Goal: Task Accomplishment & Management: Complete application form

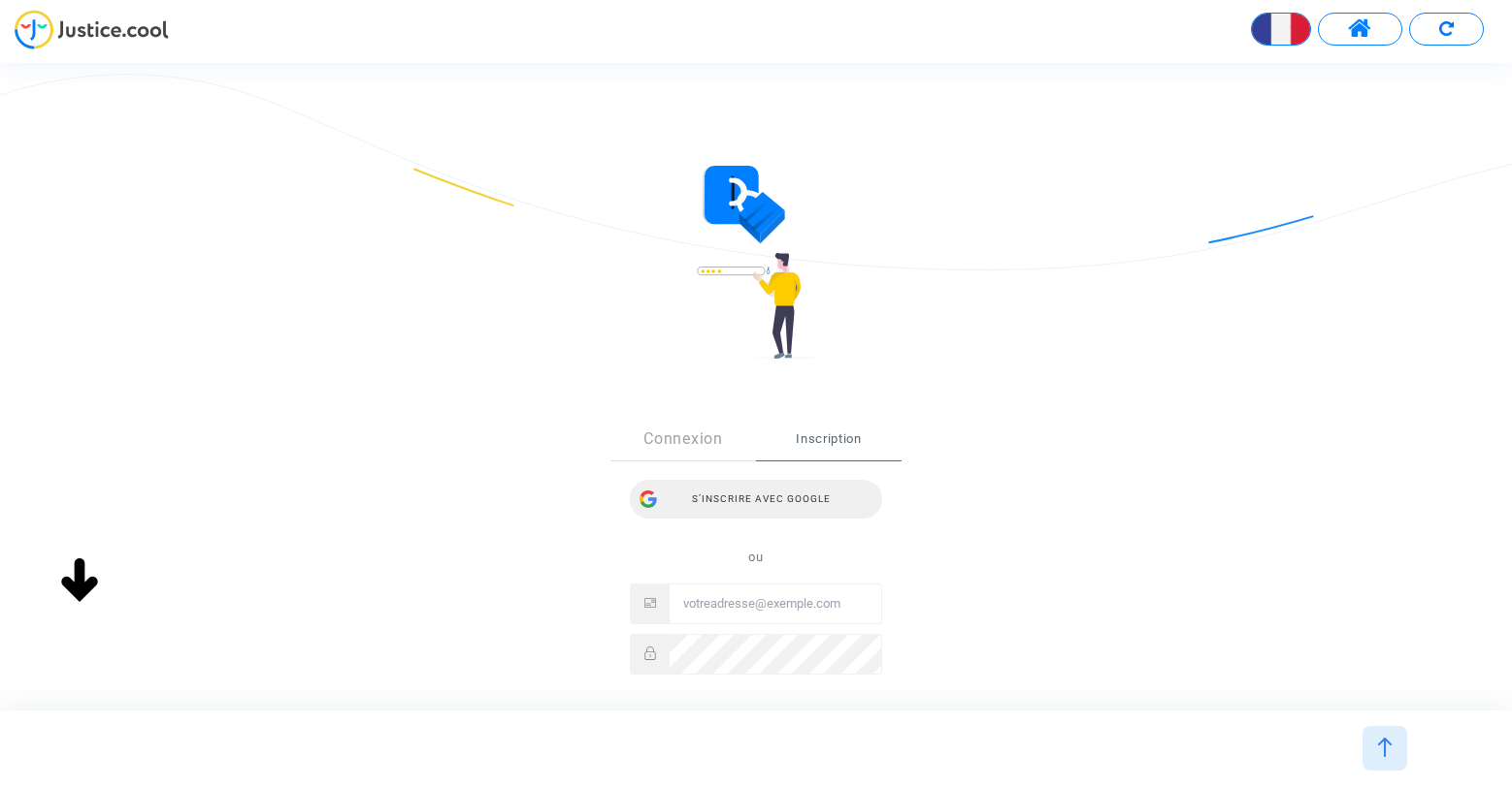
click at [766, 505] on div "S’inscrire avec Google" at bounding box center [755, 499] width 252 height 39
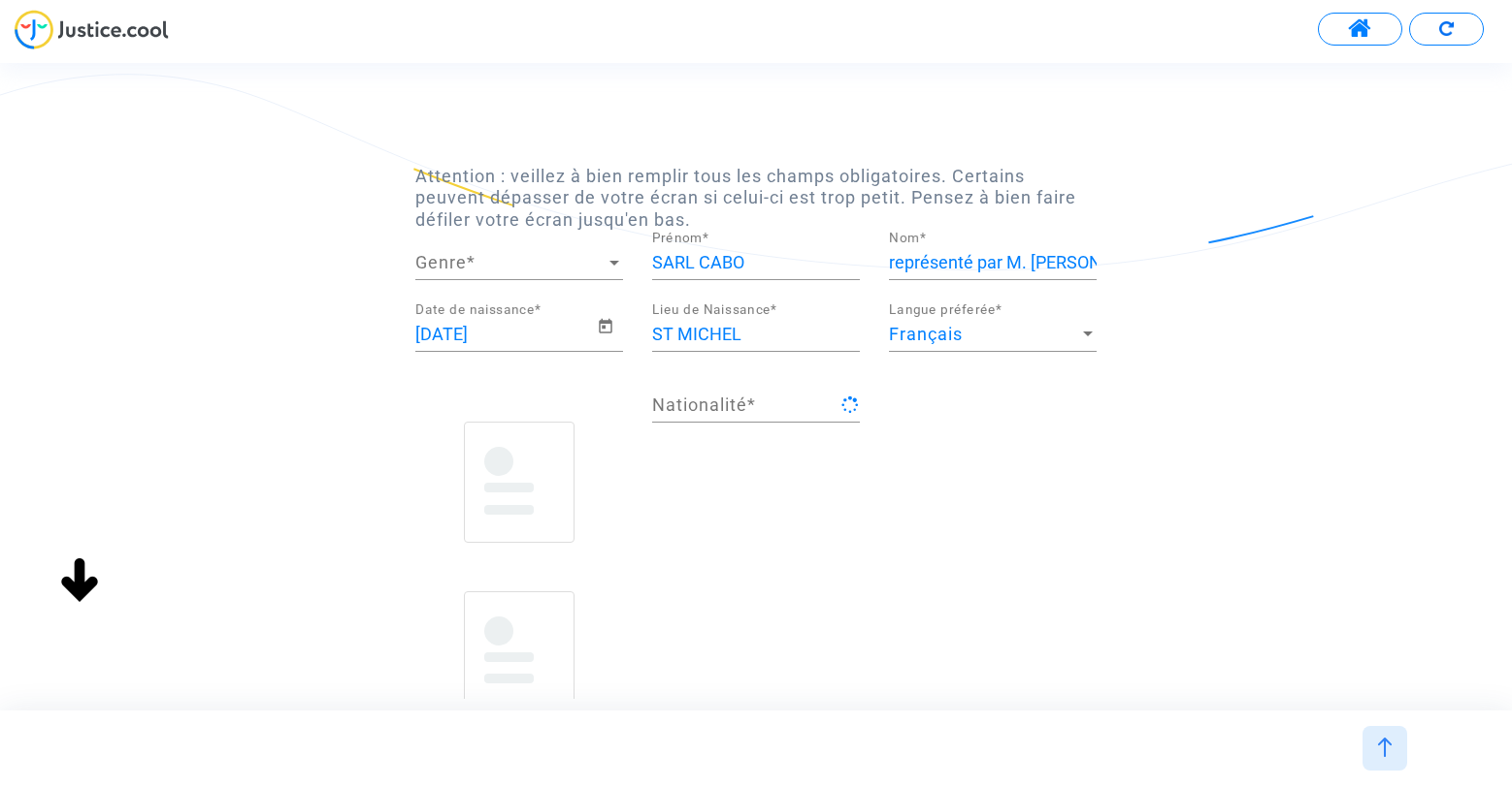
type input "française"
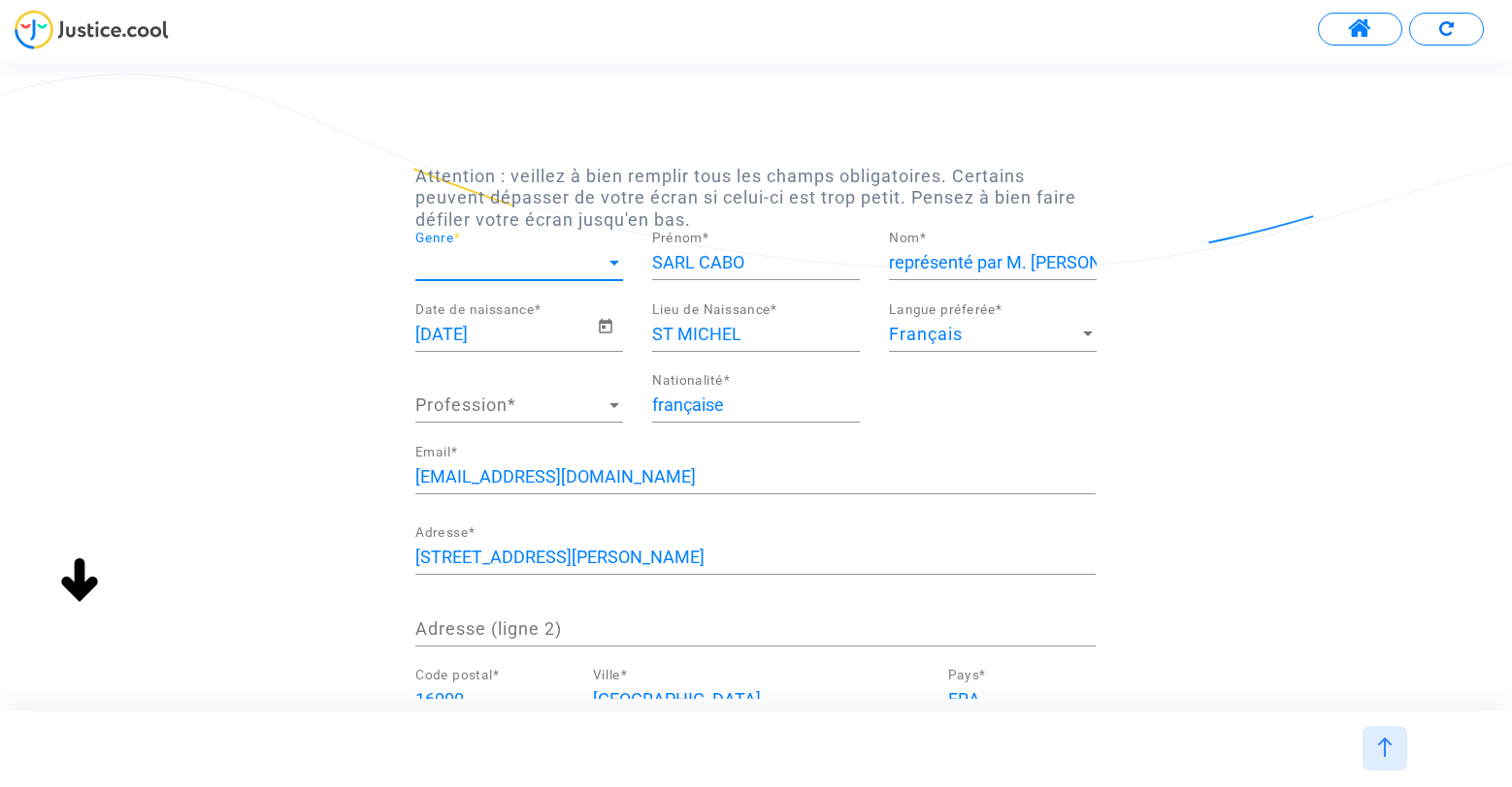
click at [474, 265] on span "Genre" at bounding box center [511, 263] width 190 height 20
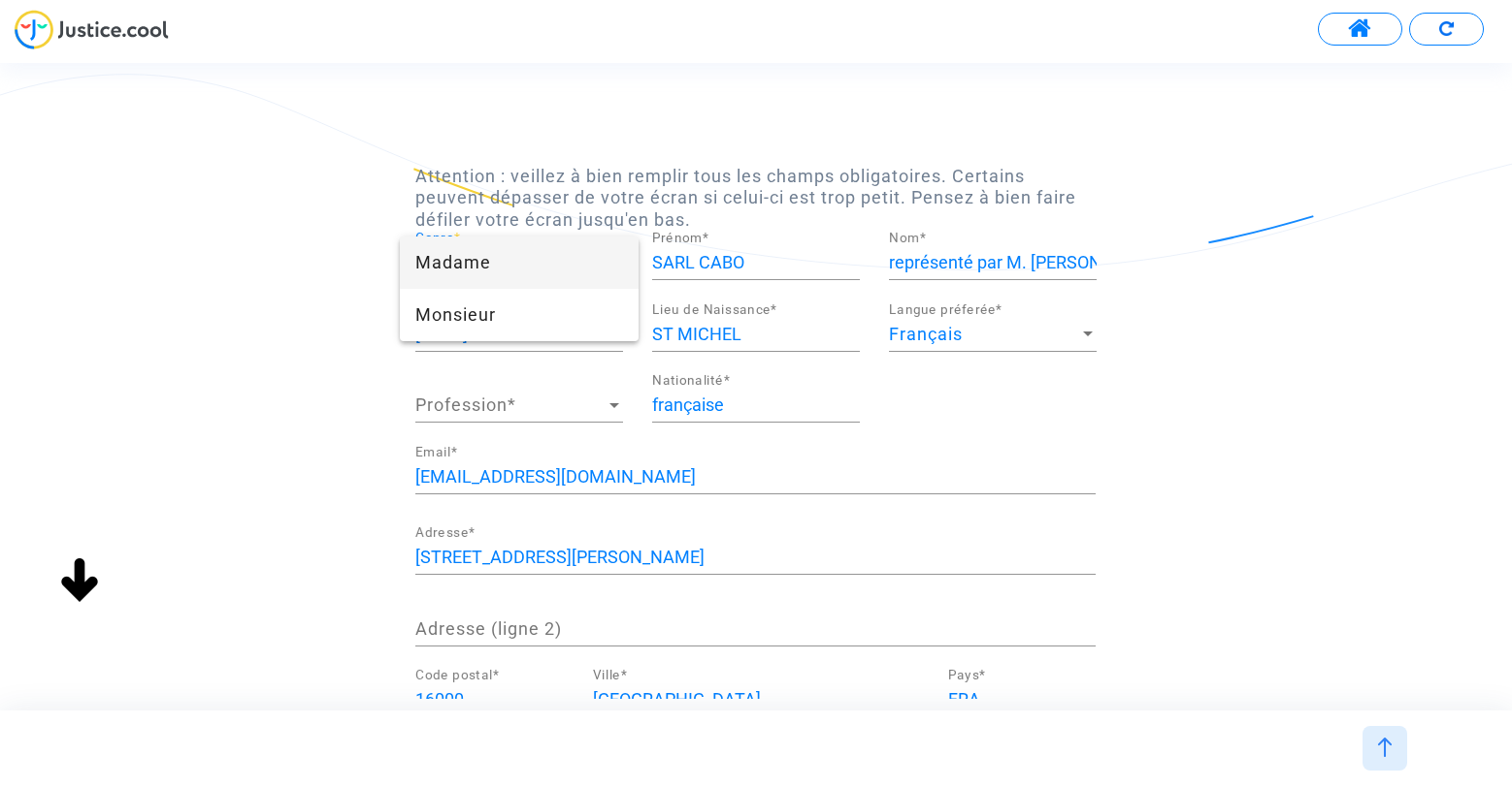
click at [1345, 304] on div at bounding box center [756, 394] width 1512 height 787
click at [562, 267] on span "Genre" at bounding box center [511, 263] width 190 height 20
click at [541, 327] on span "Monsieur" at bounding box center [518, 314] width 207 height 52
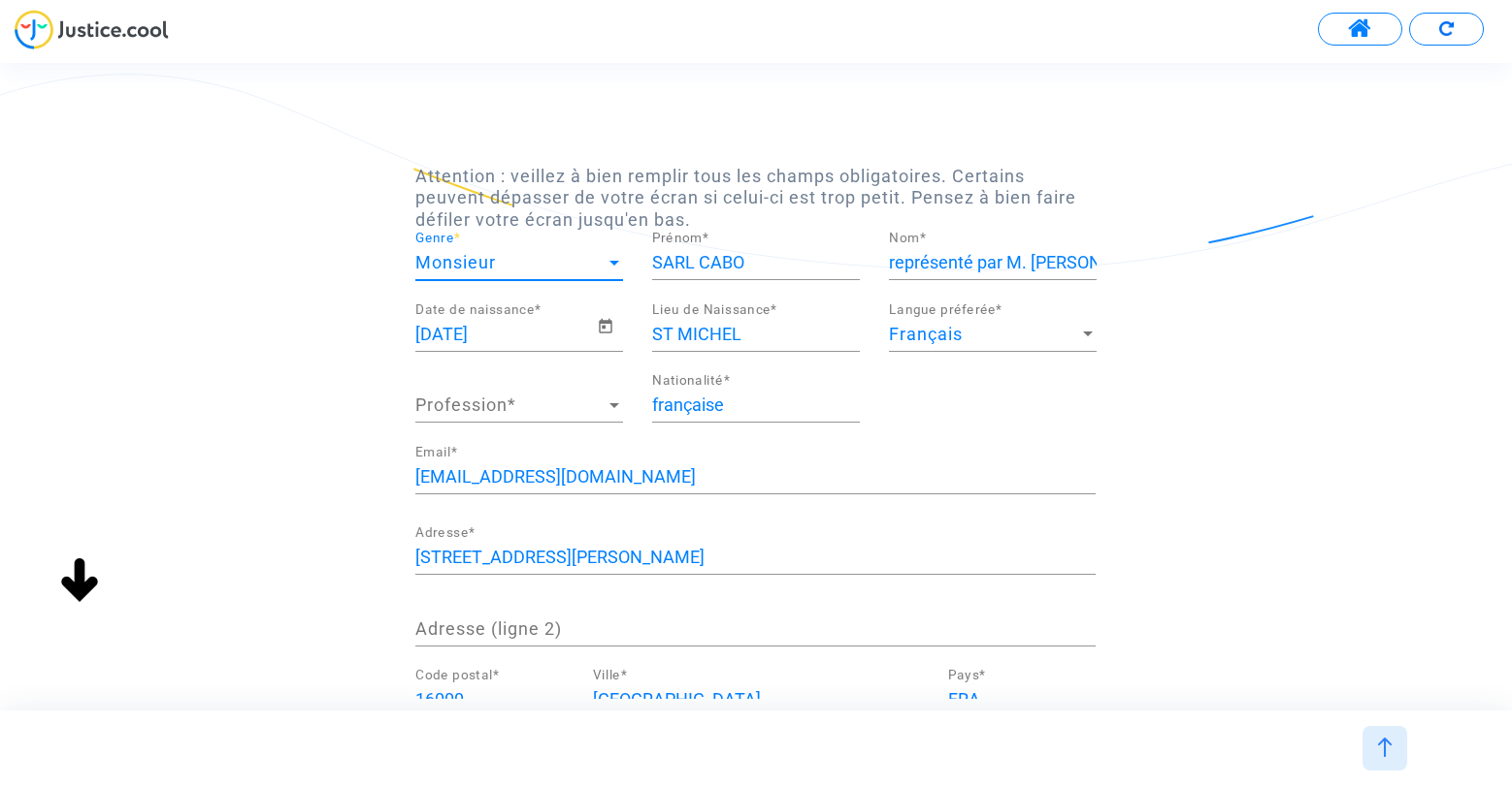
click at [1007, 269] on input "représenté par M. TISSEUIL WILFRIED" at bounding box center [992, 263] width 207 height 20
drag, startPoint x: 1018, startPoint y: 267, endPoint x: 1131, endPoint y: 274, distance: 113.2
click at [1131, 274] on div "Attention : veillez à bien remplir tous les champs obligatoires. Certains peuve…" at bounding box center [756, 527] width 1512 height 723
drag, startPoint x: 1155, startPoint y: 341, endPoint x: 1144, endPoint y: 376, distance: 36.7
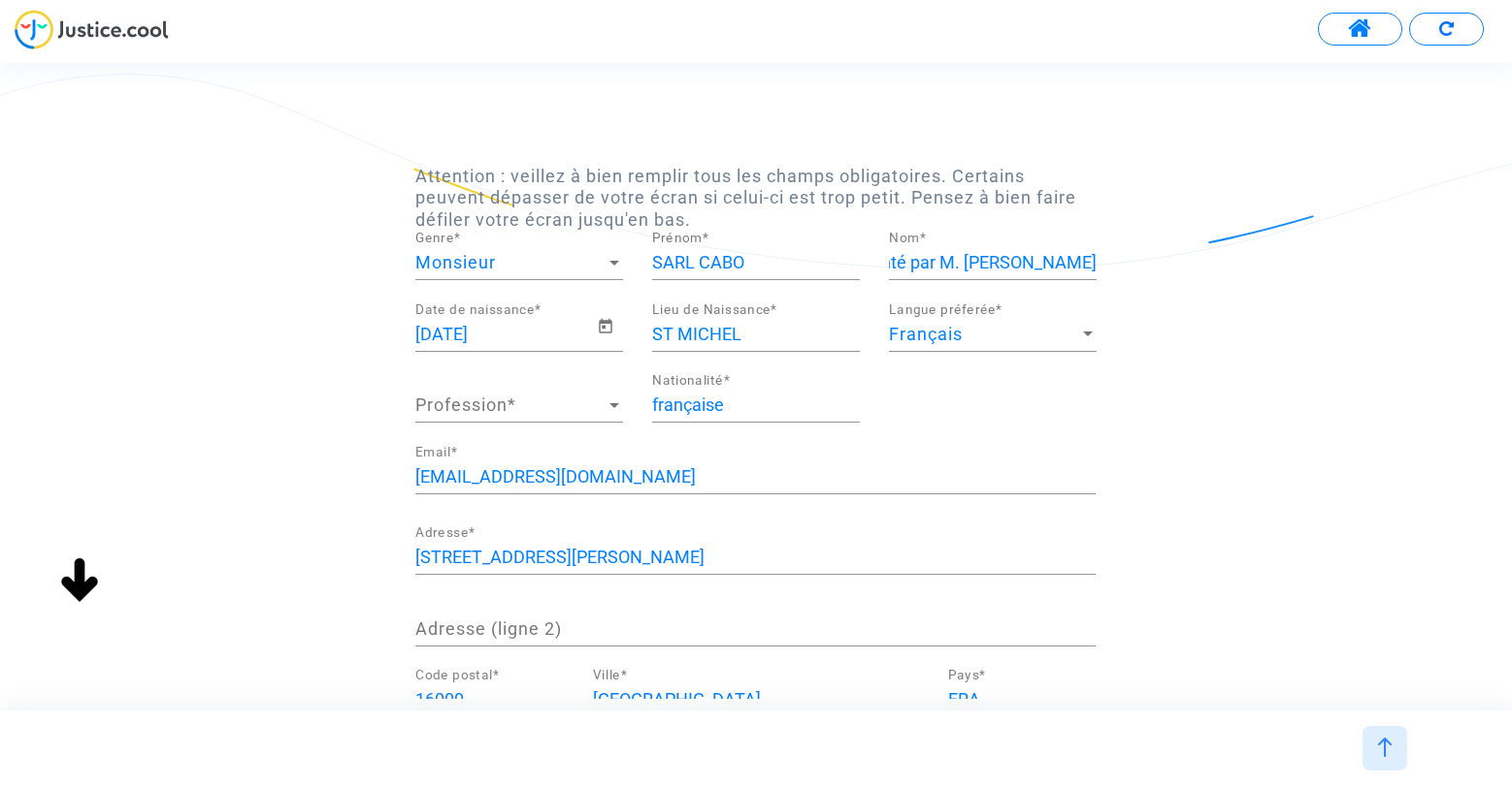
click at [1155, 341] on div "Attention : veillez à bien remplir tous les champs obligatoires. Certains peuve…" at bounding box center [756, 527] width 1512 height 723
click at [498, 413] on span "Profession" at bounding box center [511, 405] width 190 height 20
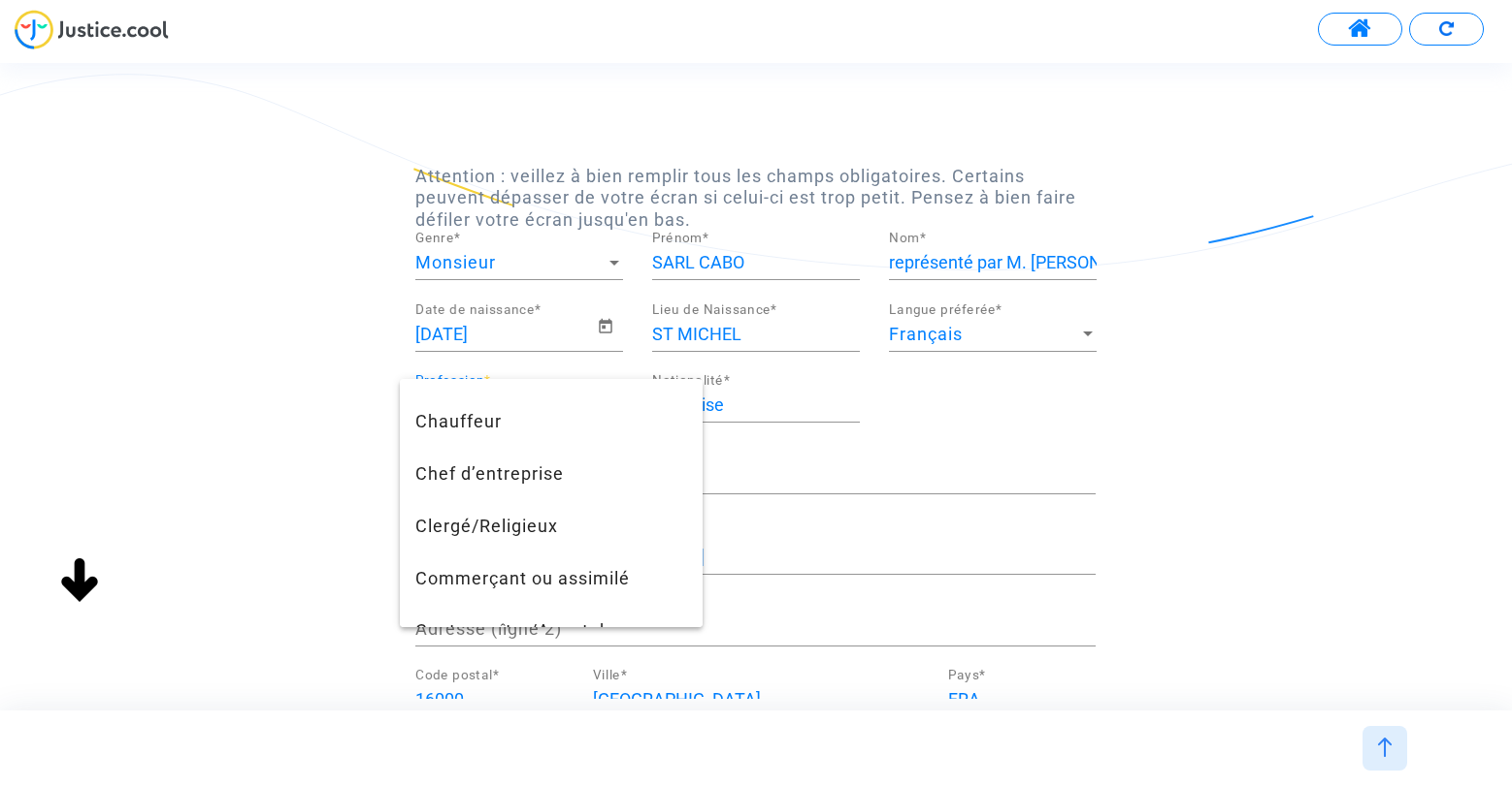
scroll to position [204, 0]
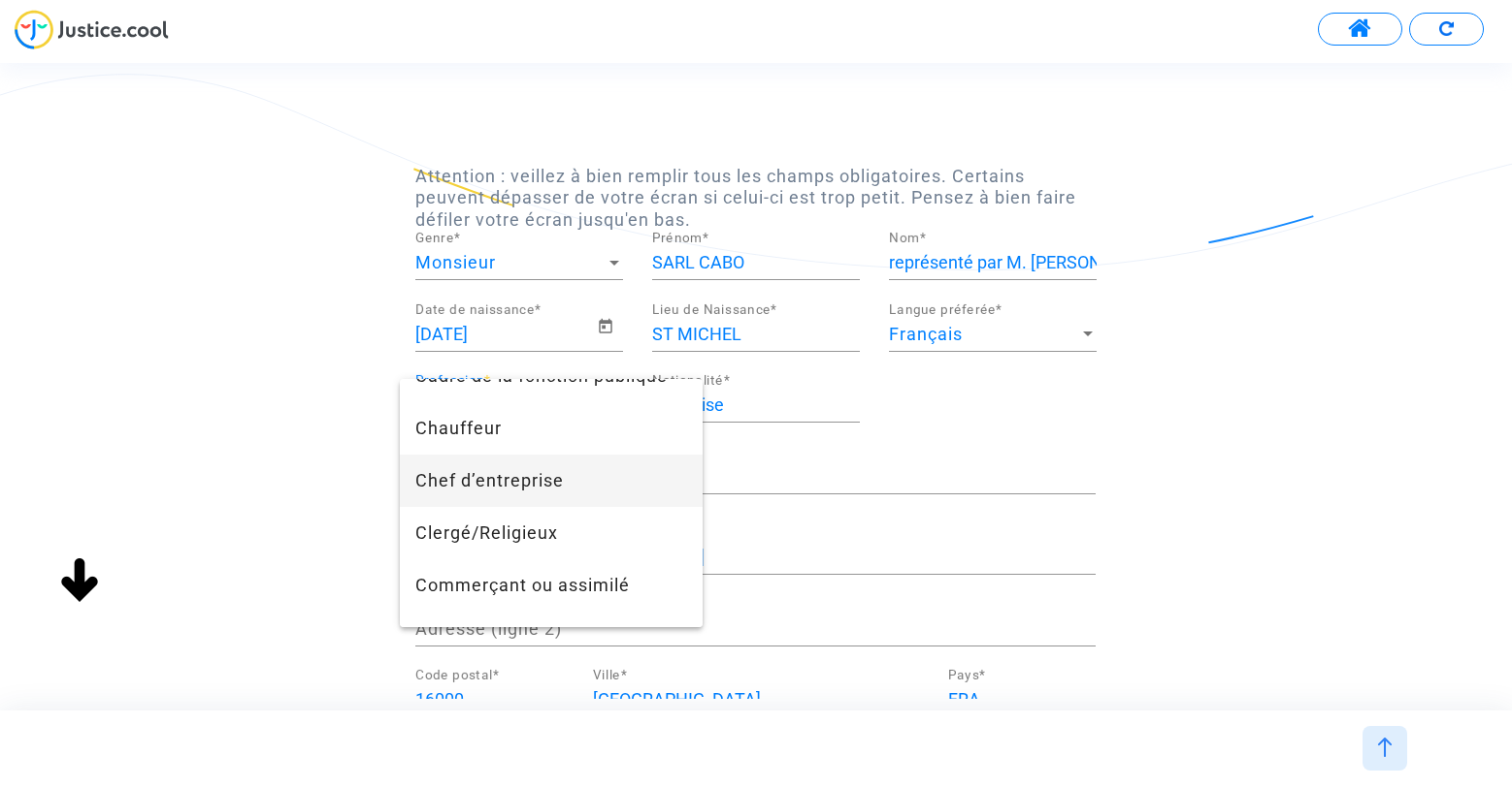
click at [543, 482] on span "Chef d’entreprise" at bounding box center [551, 480] width 272 height 52
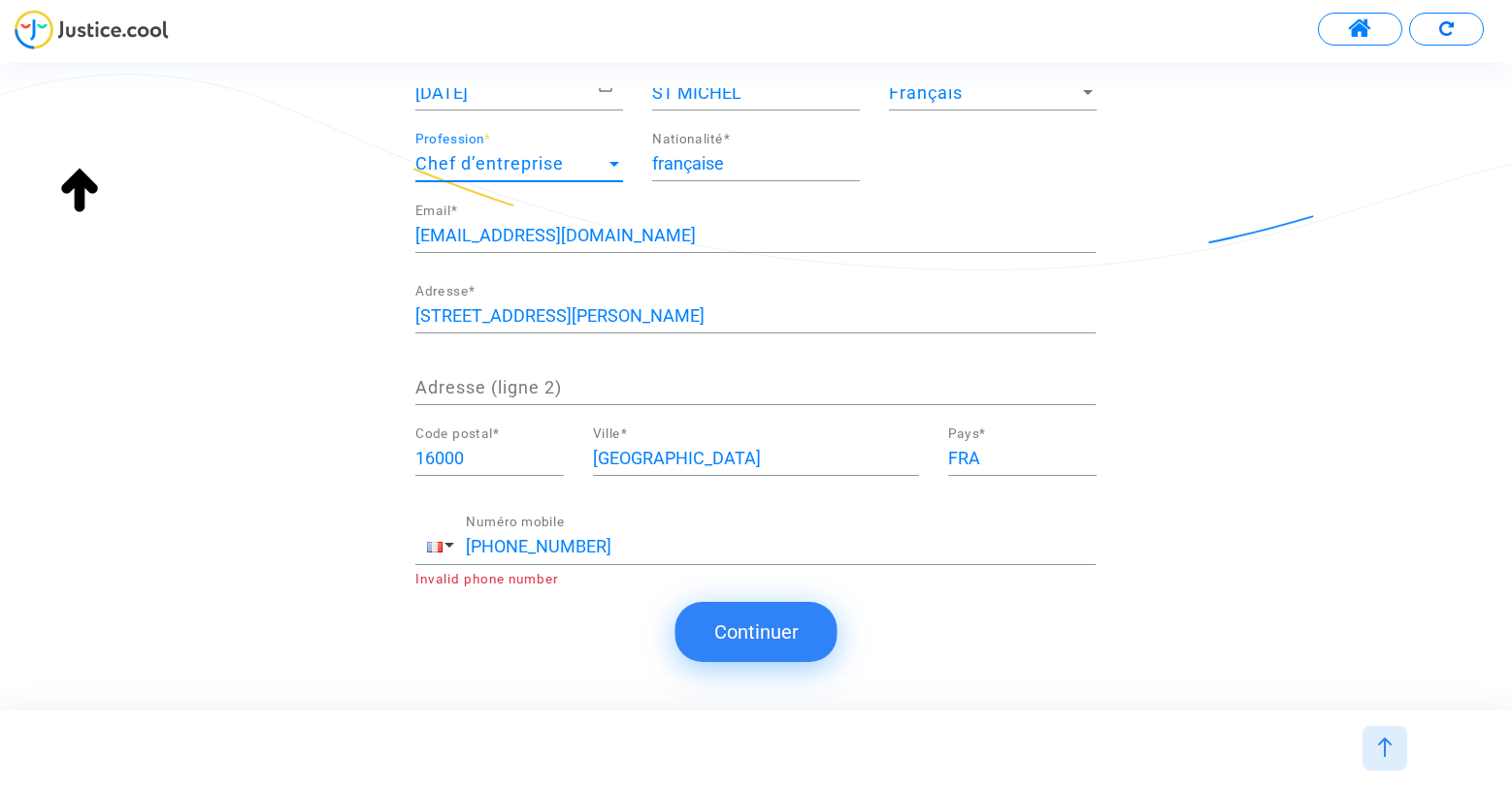
scroll to position [245, 0]
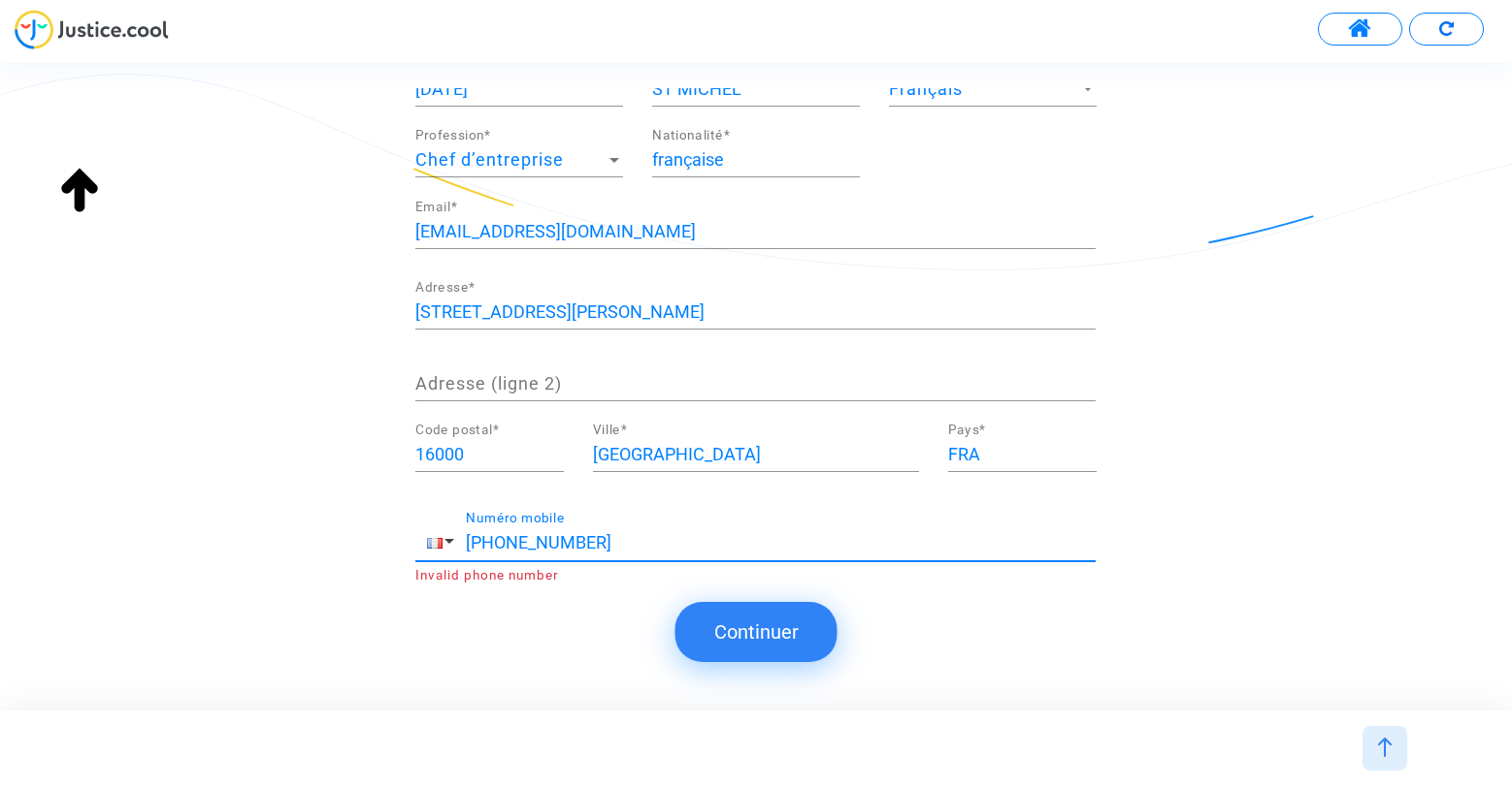
click at [510, 542] on input "+33 0683119288" at bounding box center [780, 543] width 629 height 20
type input "+33 683119288"
click at [740, 632] on button "Continuer" at bounding box center [756, 632] width 162 height 60
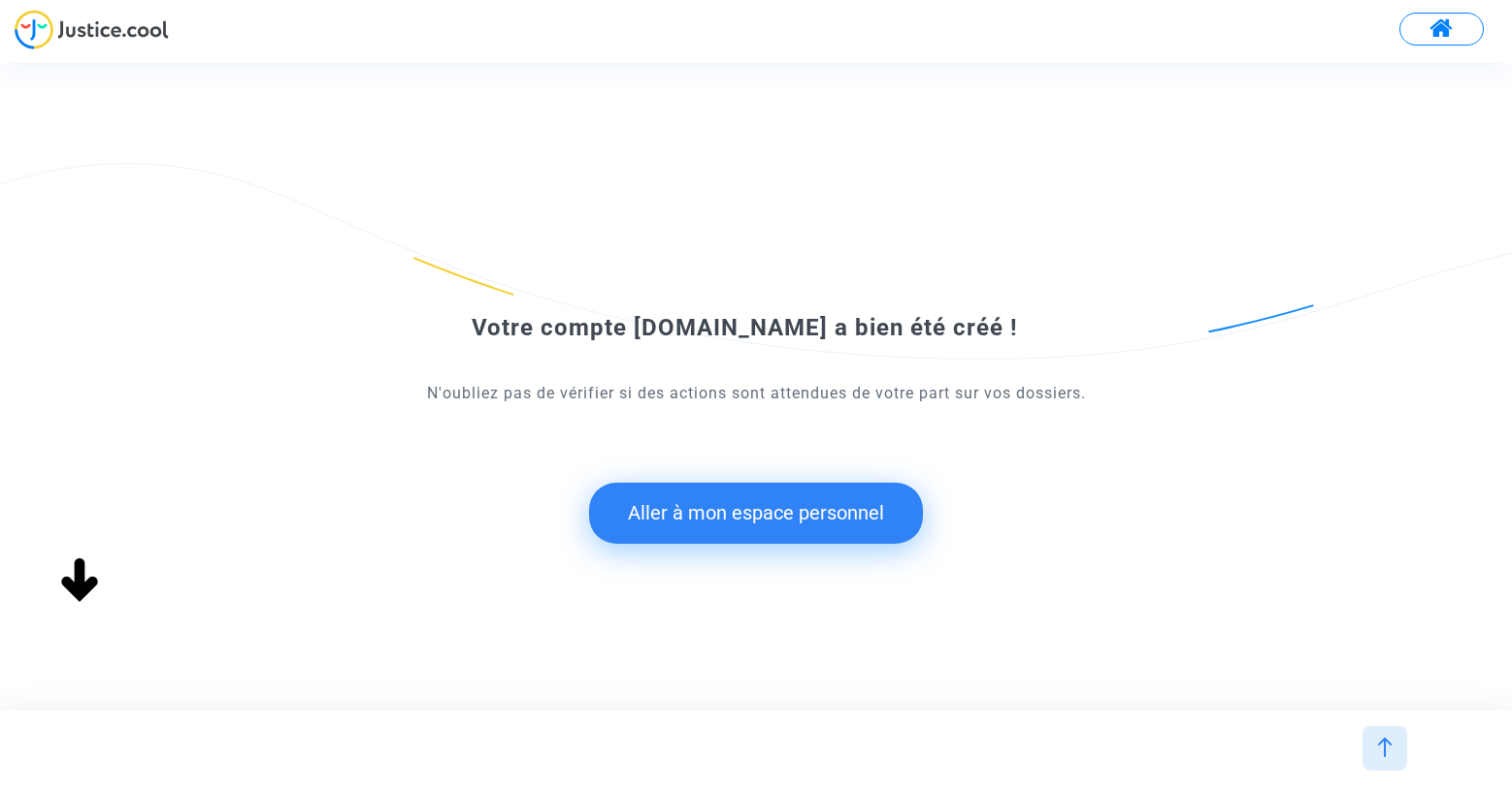
click at [799, 531] on button "Aller à mon espace personnel" at bounding box center [756, 512] width 334 height 60
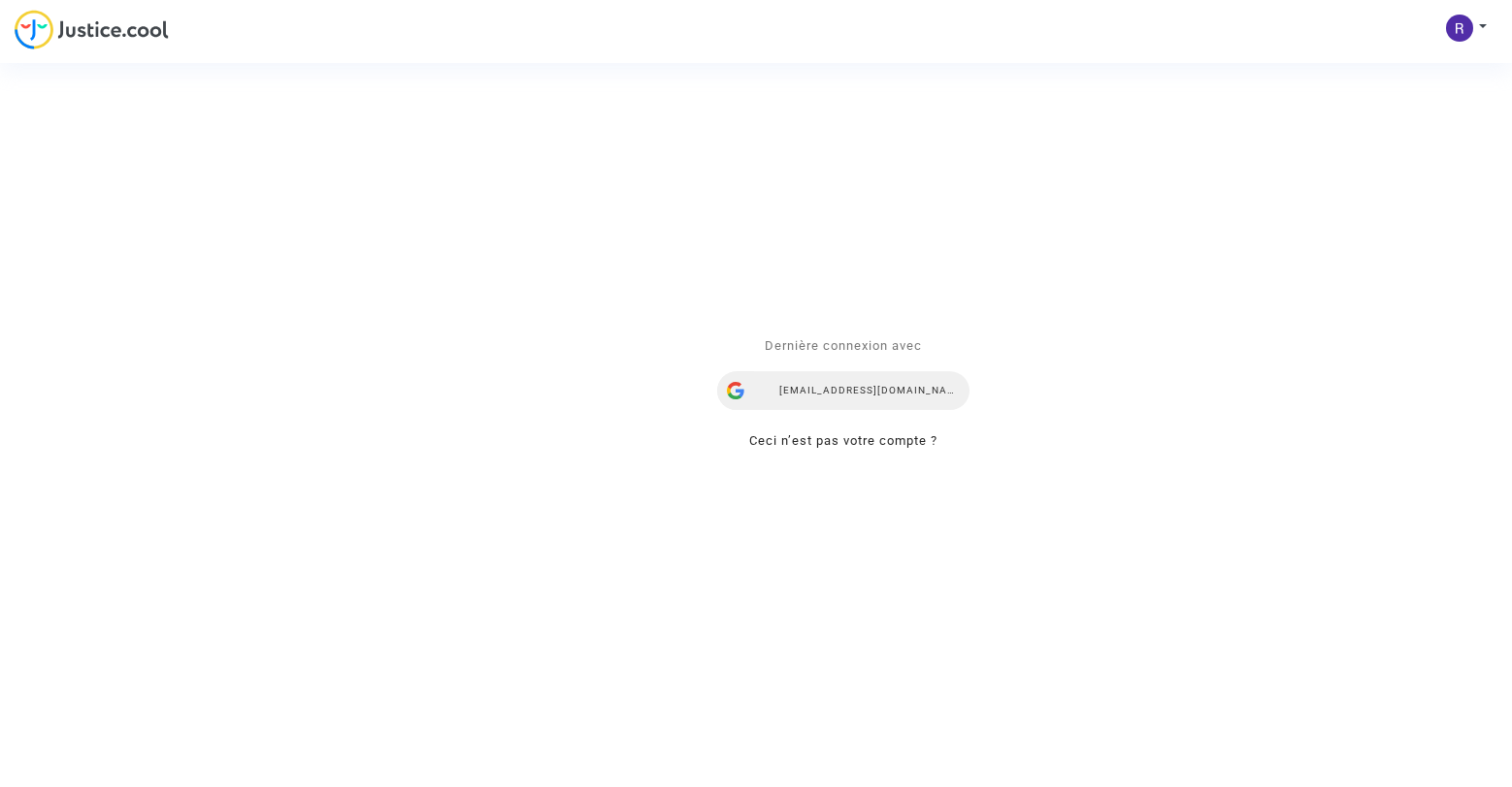
click at [897, 402] on div "residencechantoiseau16@gmail.com" at bounding box center [842, 392] width 252 height 39
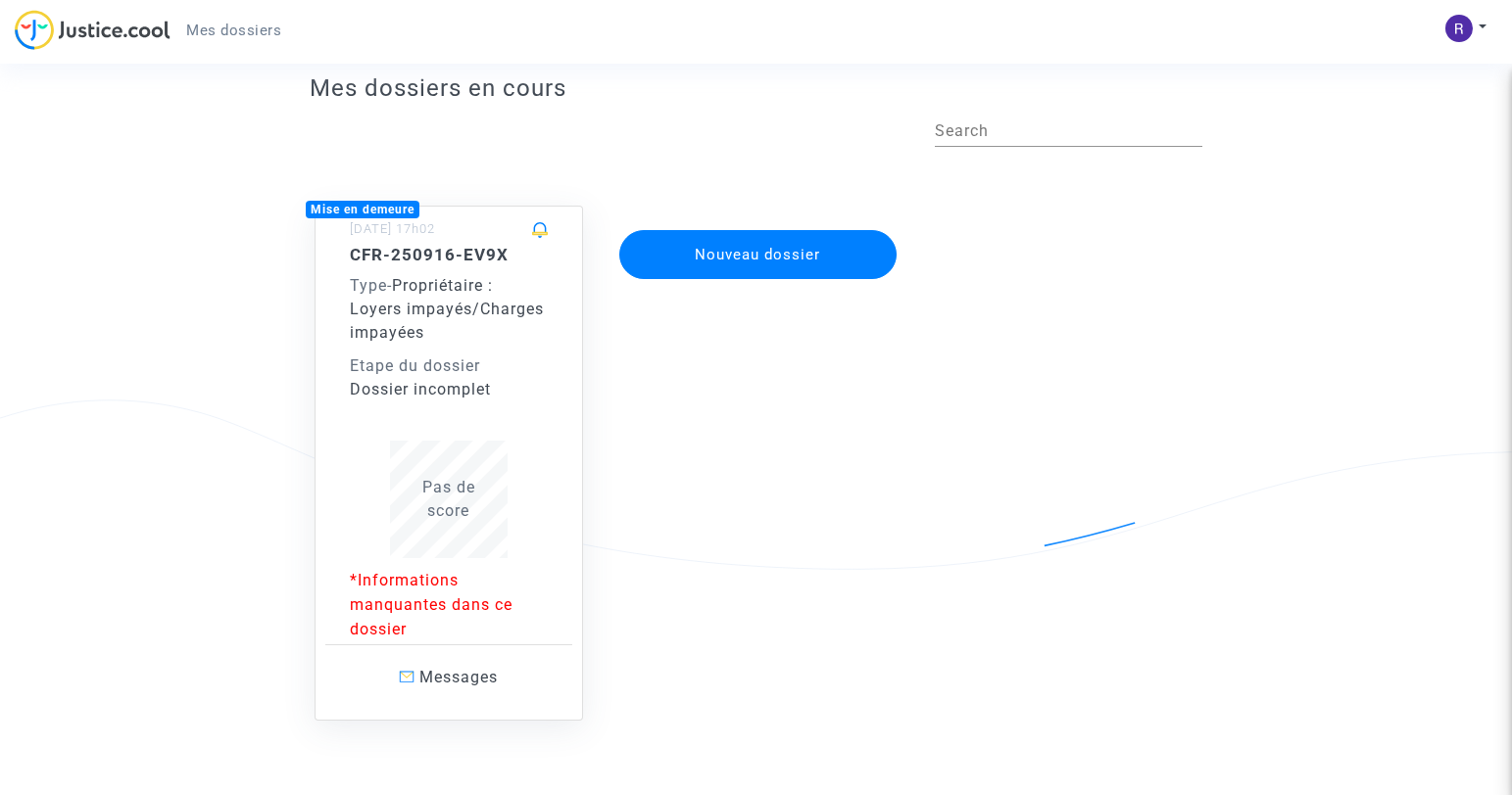
scroll to position [111, 0]
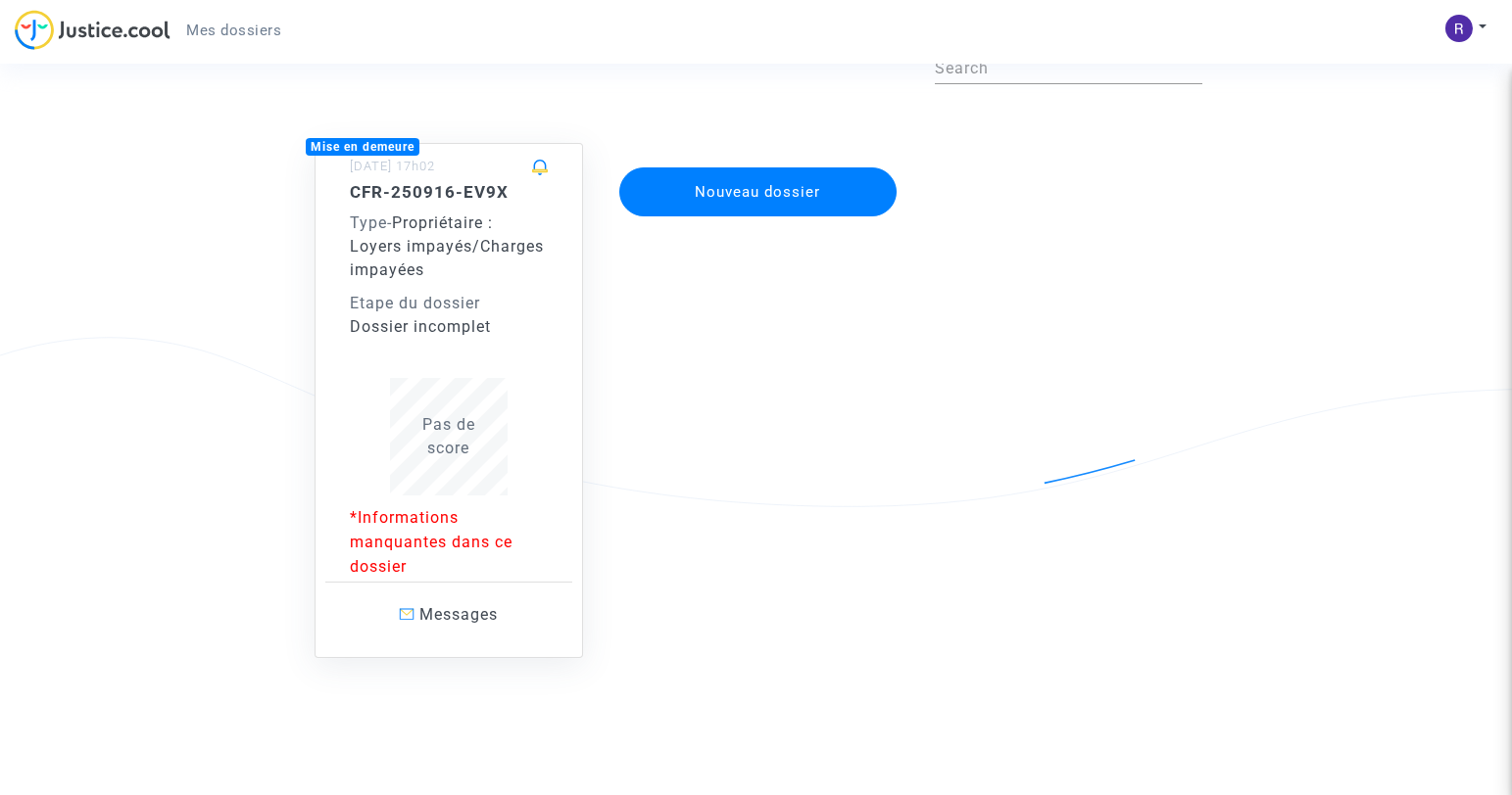
click at [388, 533] on p "*Informations manquantes dans ce dossier" at bounding box center [449, 542] width 198 height 73
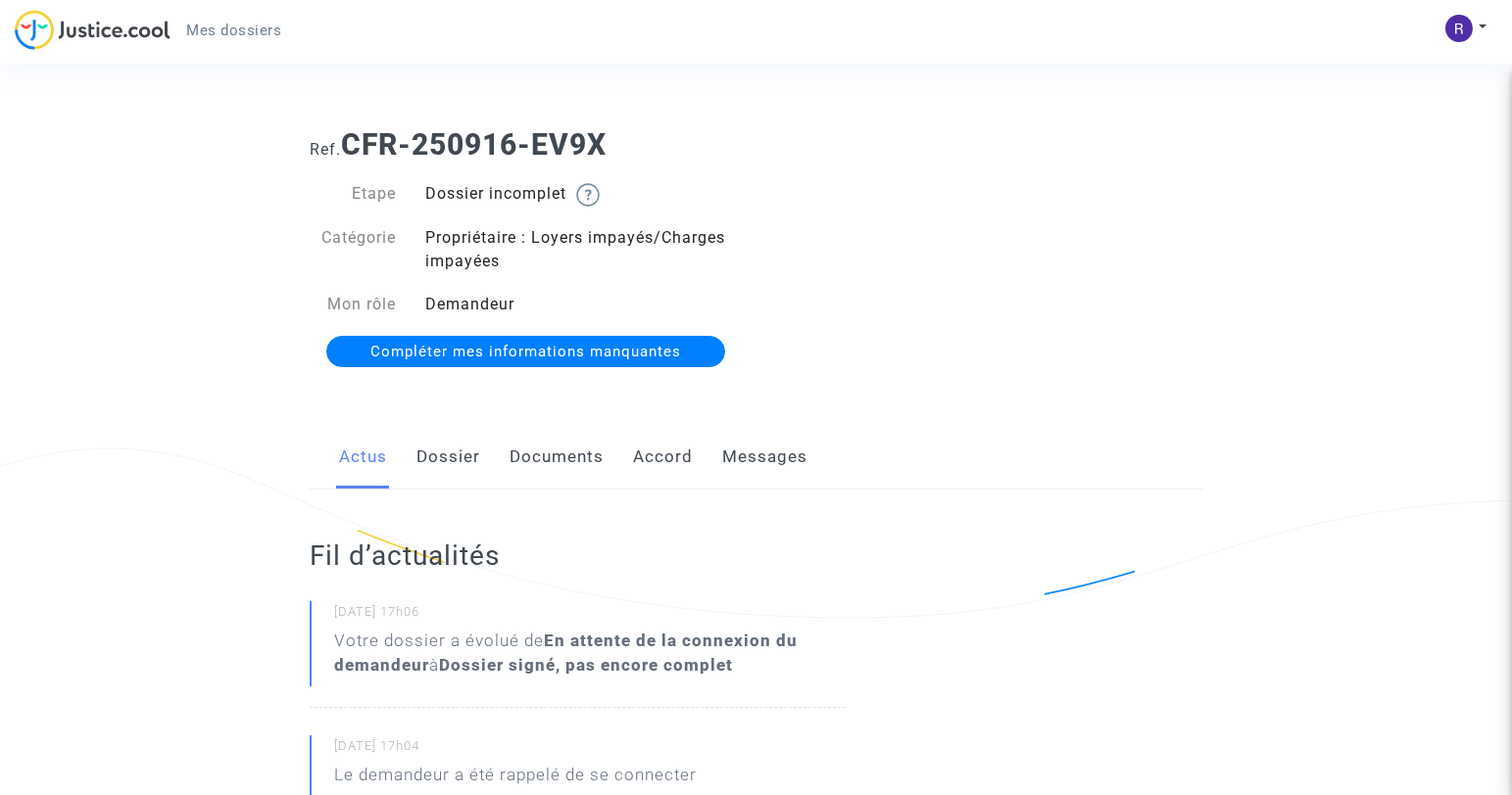
click at [535, 361] on link "Compléter mes informations manquantes" at bounding box center [525, 352] width 399 height 32
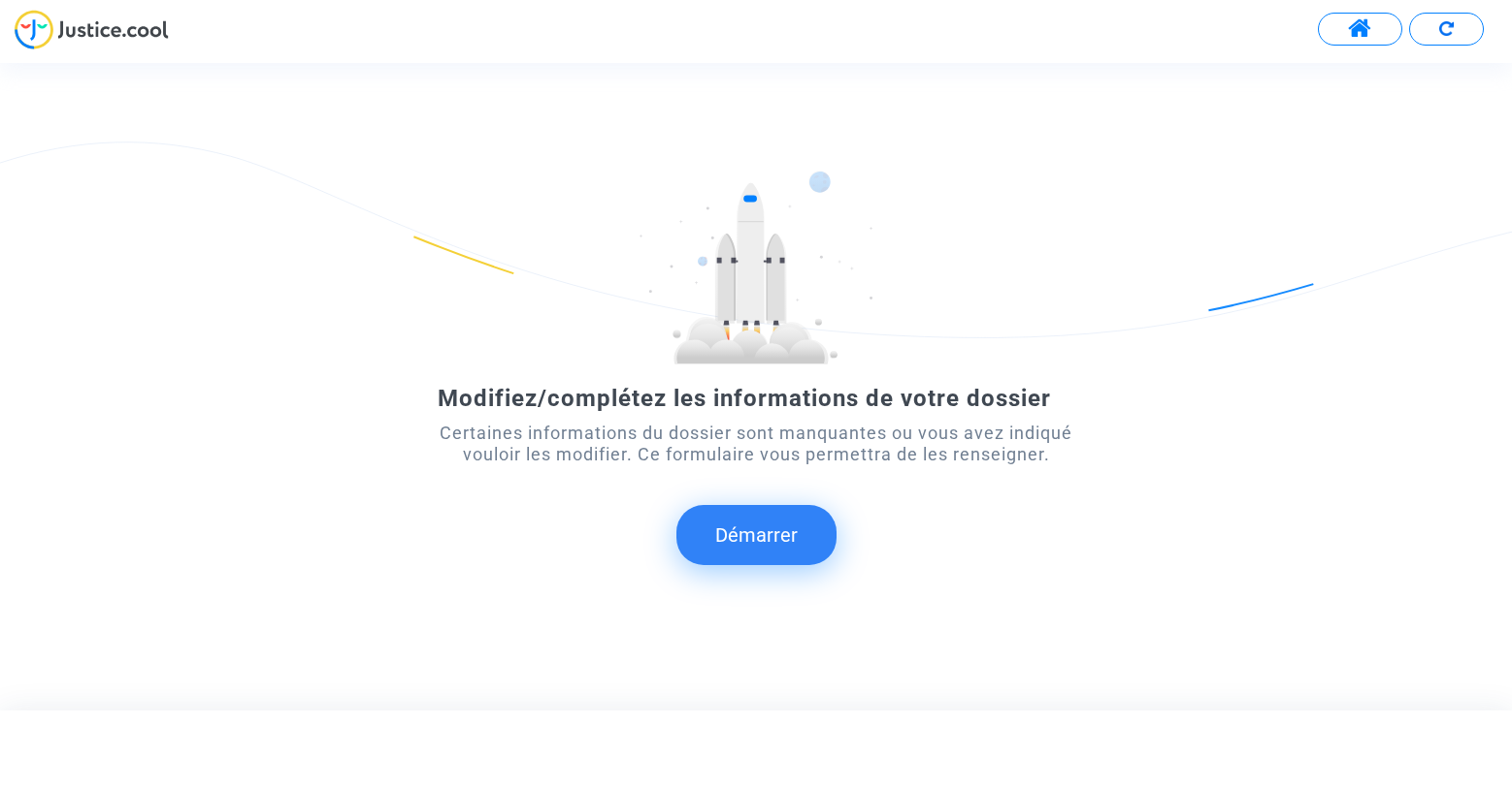
click at [752, 545] on button "Démarrer" at bounding box center [756, 535] width 160 height 60
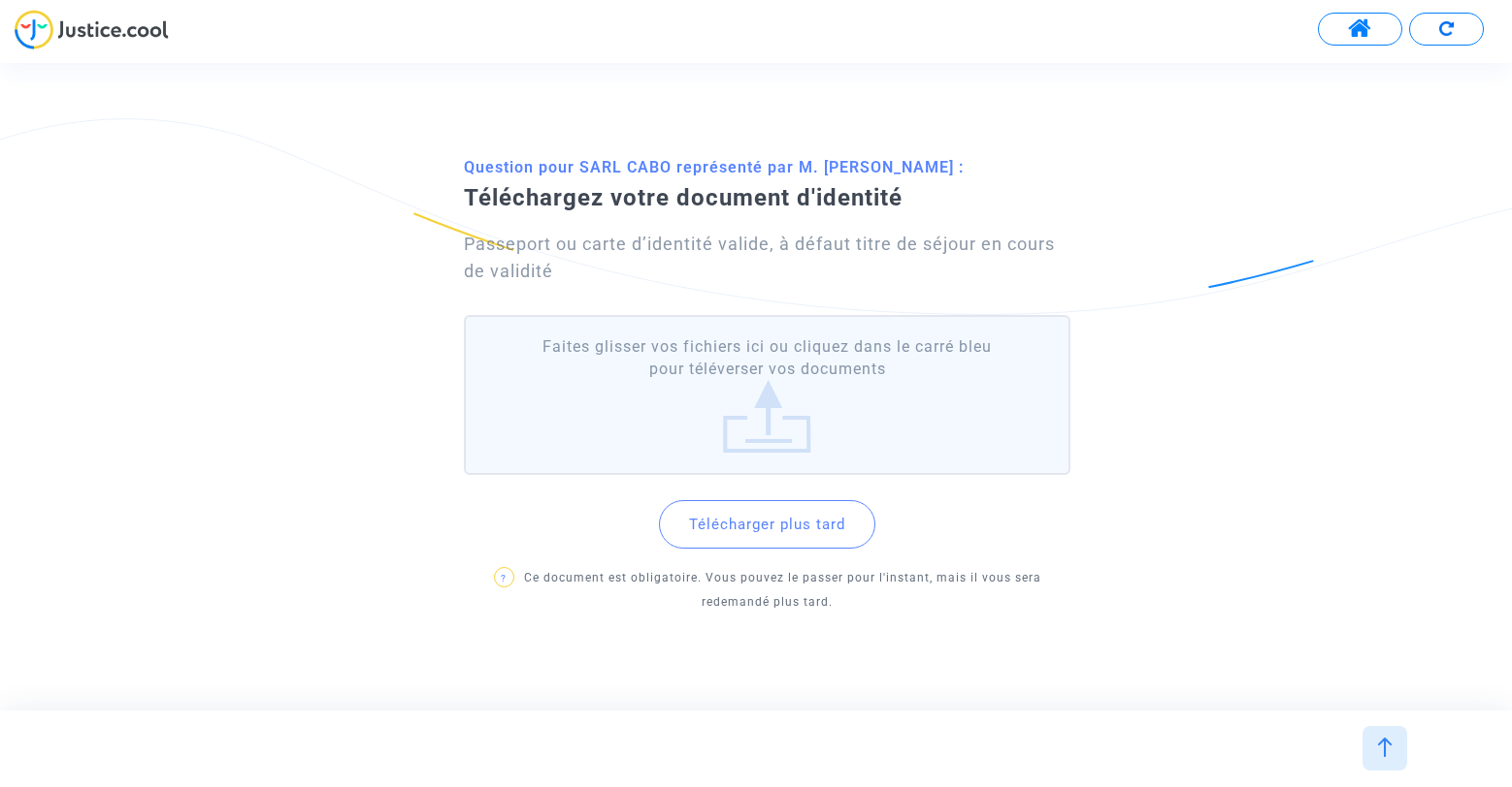
click at [759, 431] on label "Faites glisser vos fichiers ici ou cliquez dans le carré bleu pour téléverser v…" at bounding box center [766, 394] width 606 height 160
click at [0, 0] on input "Faites glisser vos fichiers ici ou cliquez dans le carré bleu pour téléverser v…" at bounding box center [0, 0] width 0 height 0
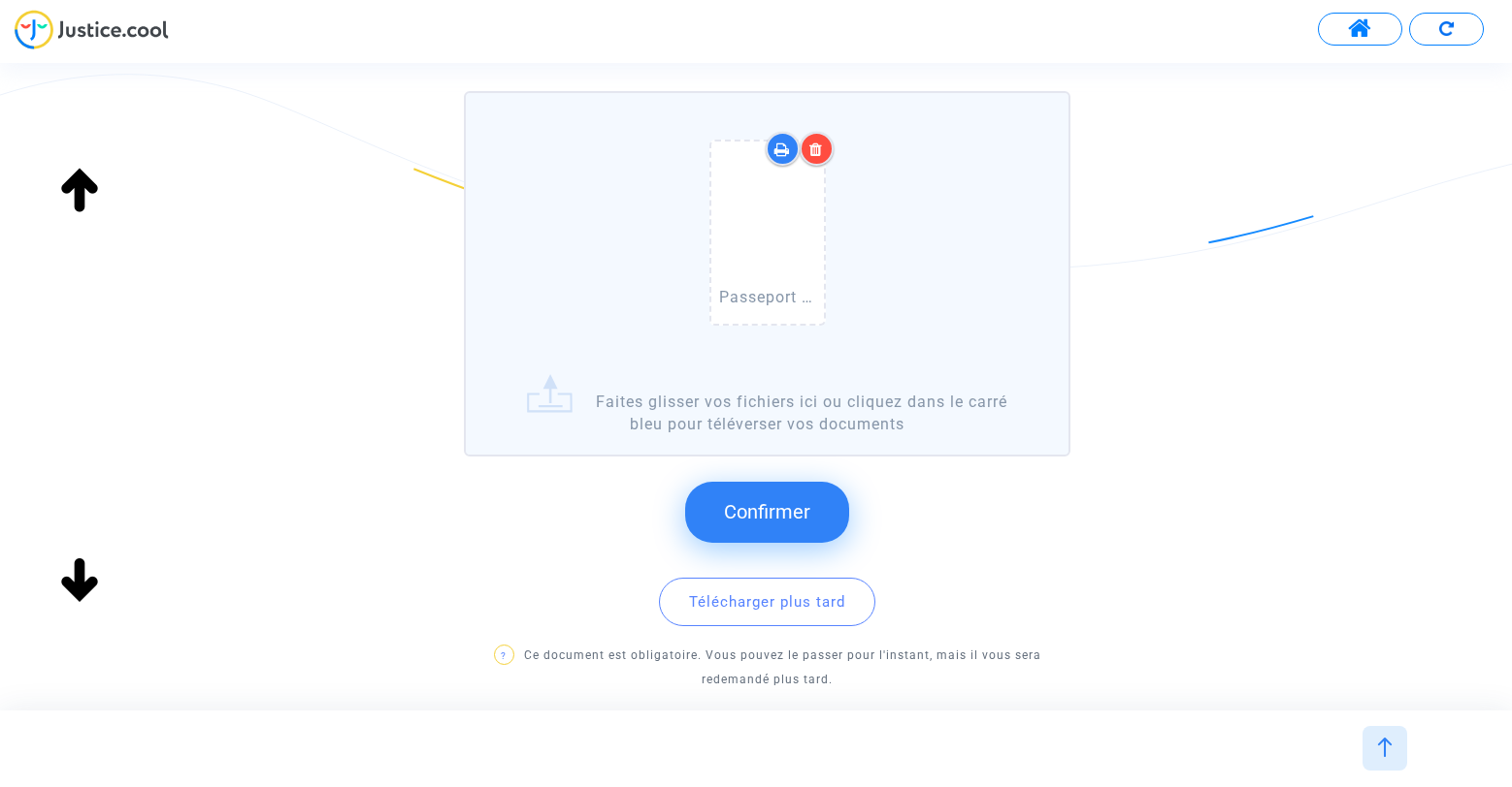
scroll to position [335, 0]
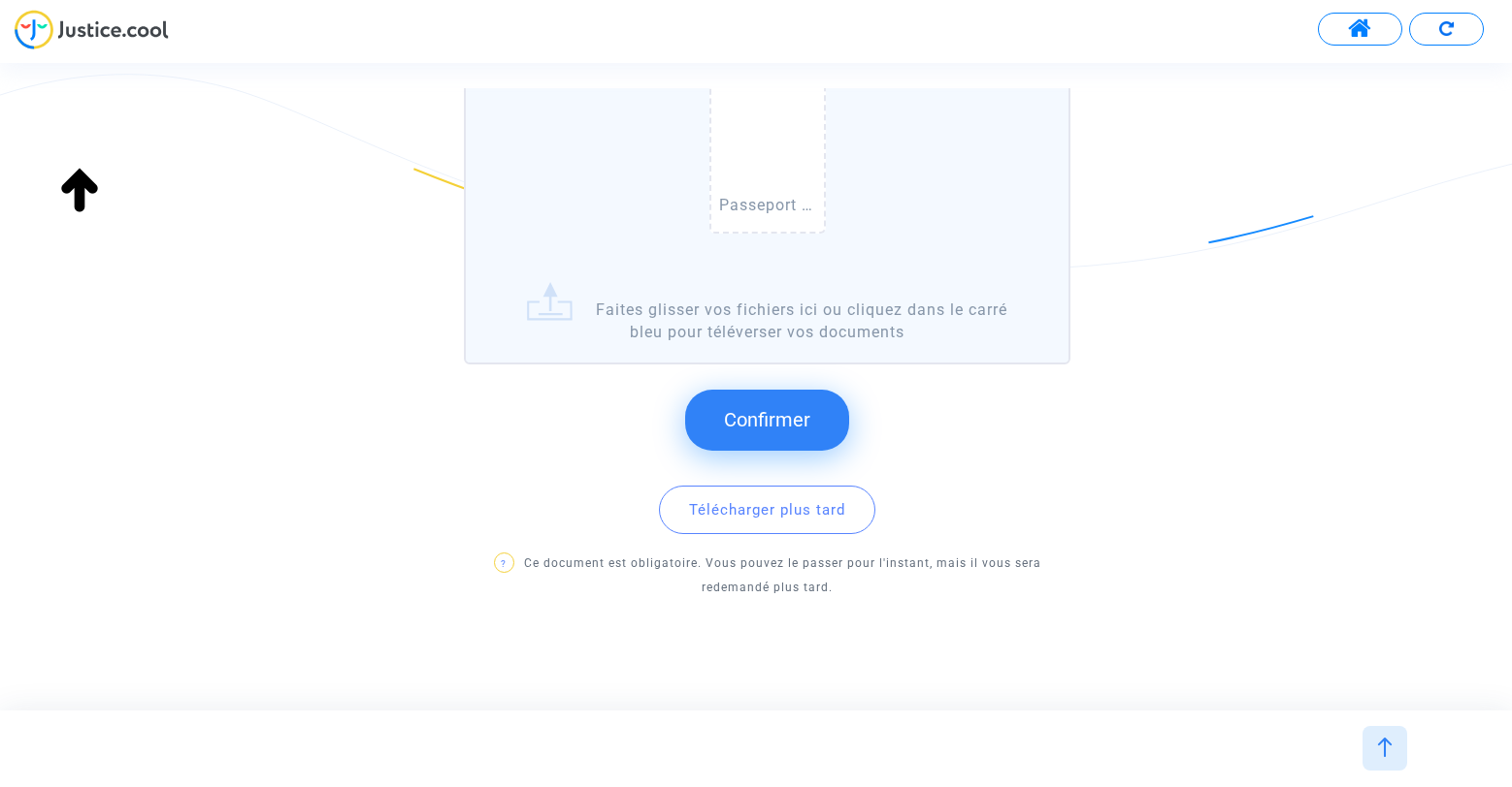
click at [807, 435] on button "Confirmer" at bounding box center [767, 419] width 164 height 60
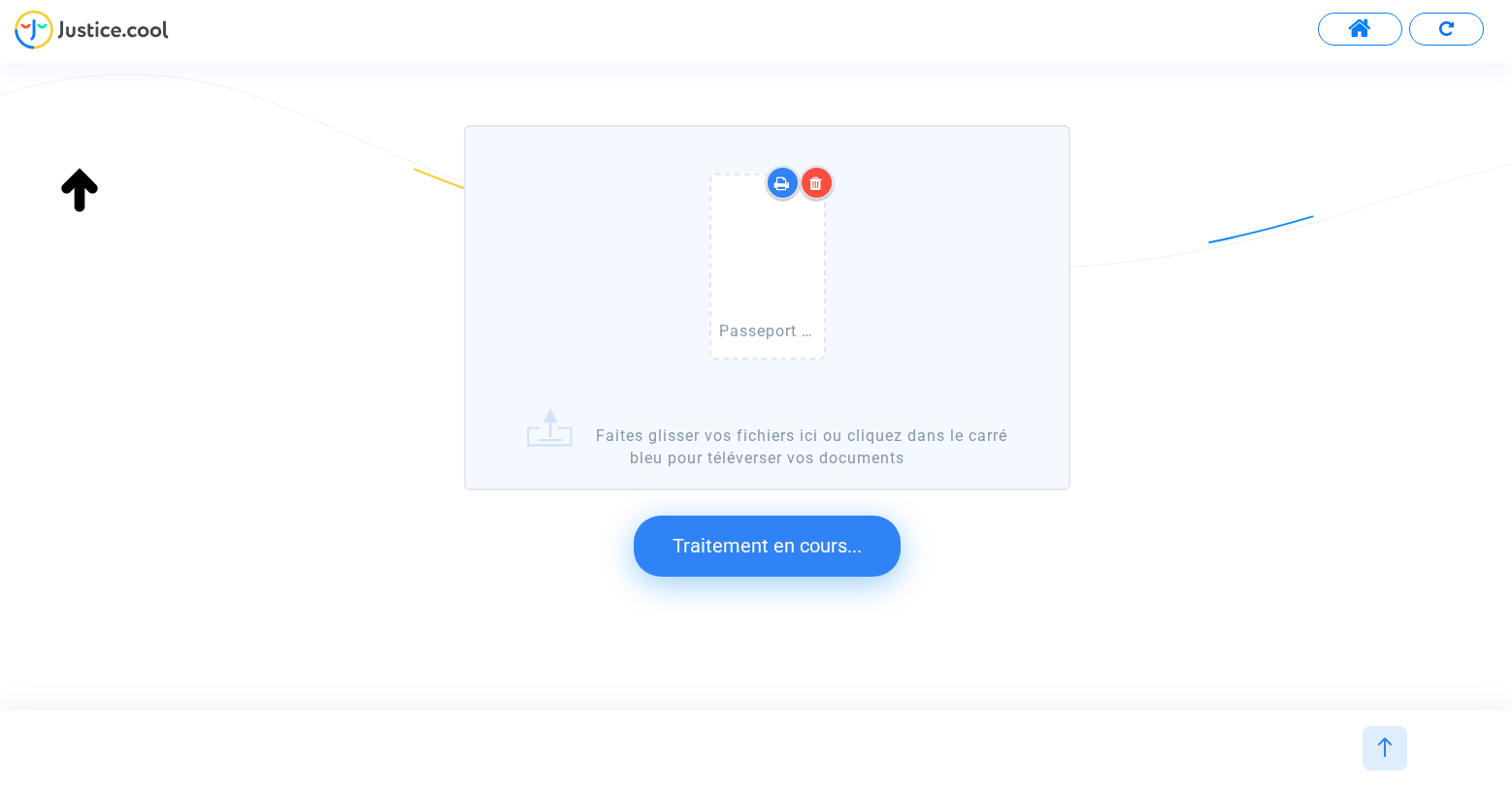
scroll to position [0, 0]
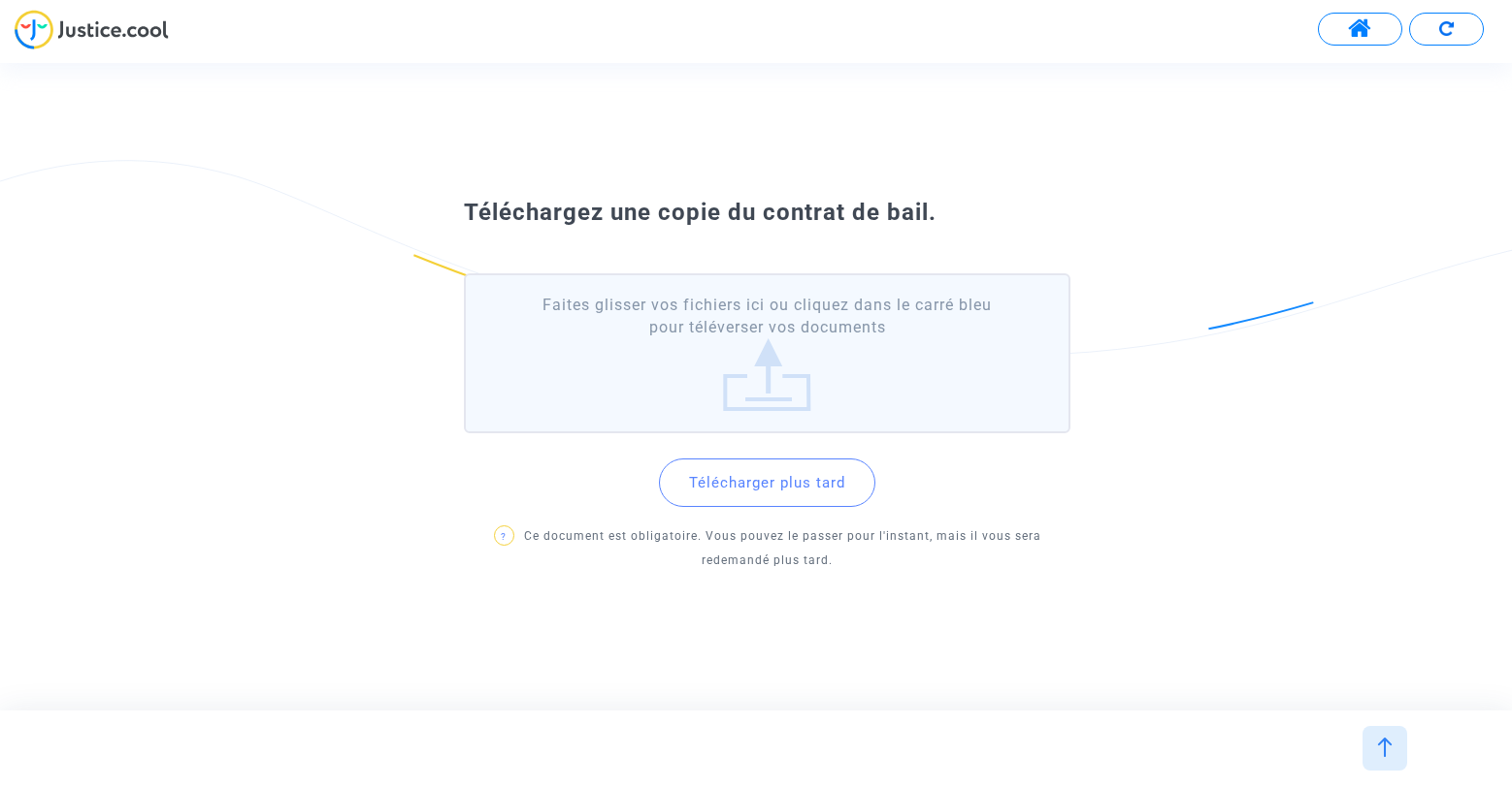
click at [779, 387] on label "Faites glisser vos fichiers ici ou cliquez dans le carré bleu pour téléverser v…" at bounding box center [766, 353] width 606 height 160
click at [0, 0] on input "Faites glisser vos fichiers ici ou cliquez dans le carré bleu pour téléverser v…" at bounding box center [0, 0] width 0 height 0
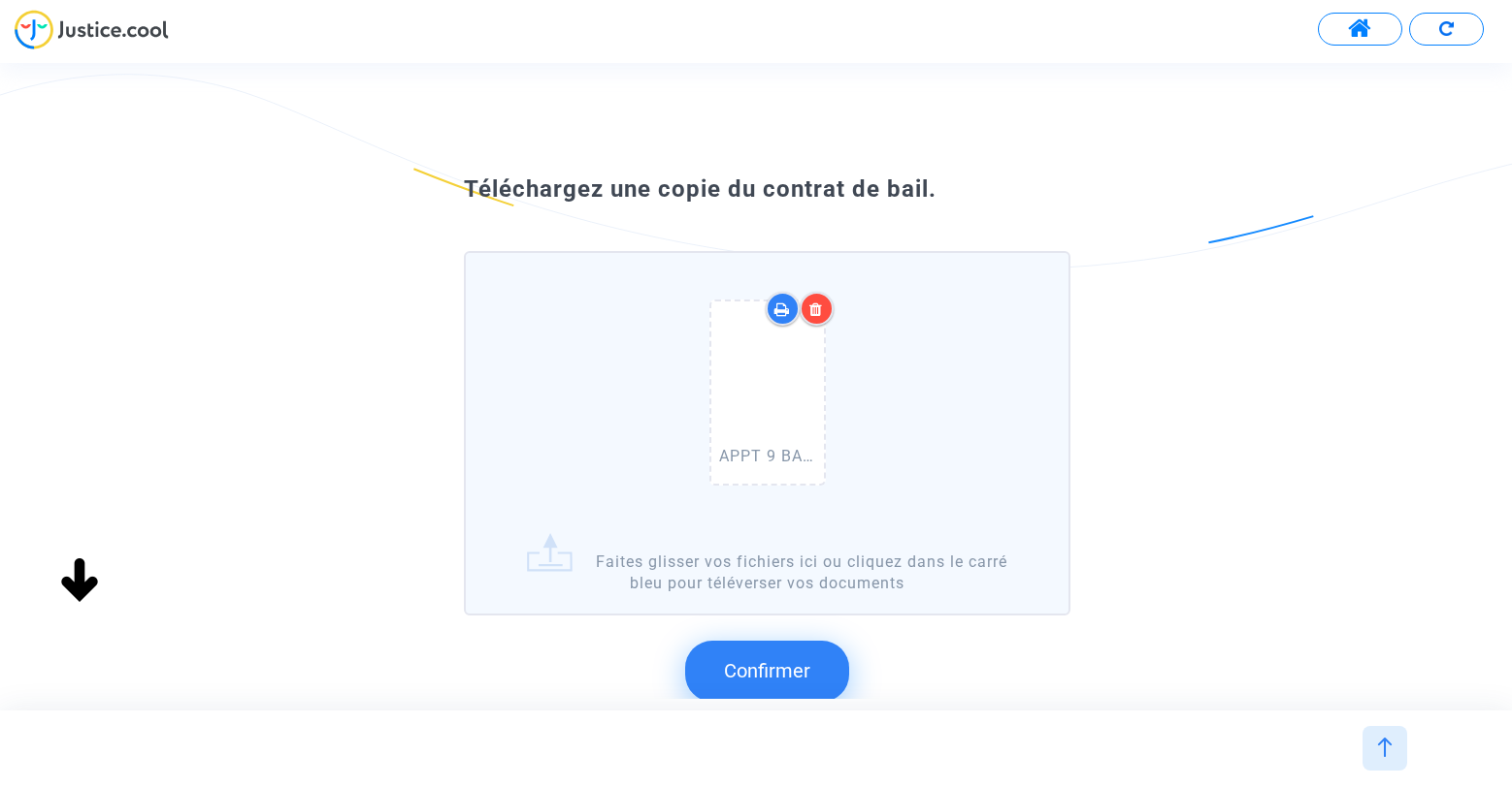
click at [815, 679] on button "Confirmer" at bounding box center [767, 670] width 164 height 60
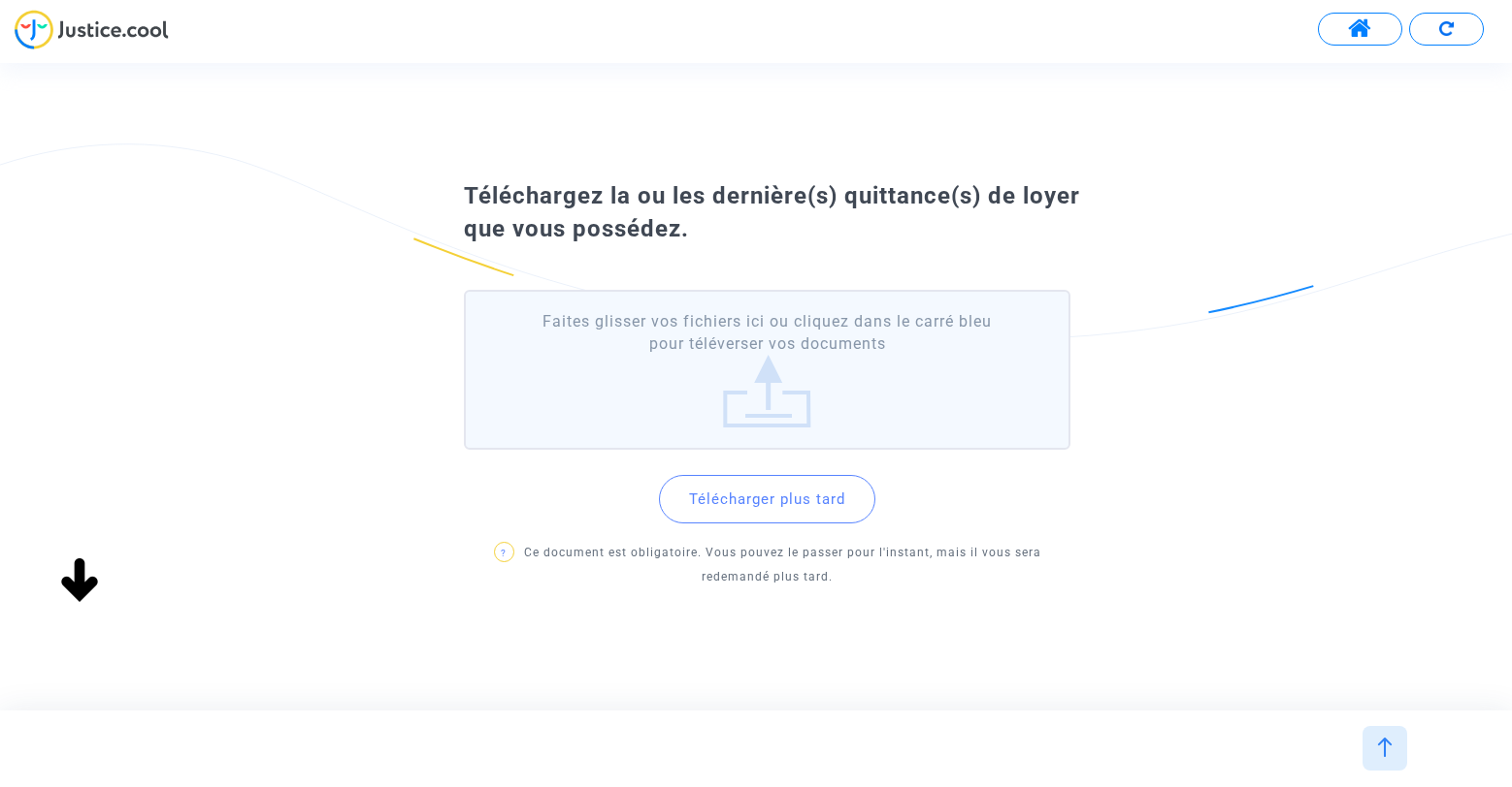
click at [794, 508] on button "Télécharger plus tard" at bounding box center [767, 498] width 216 height 48
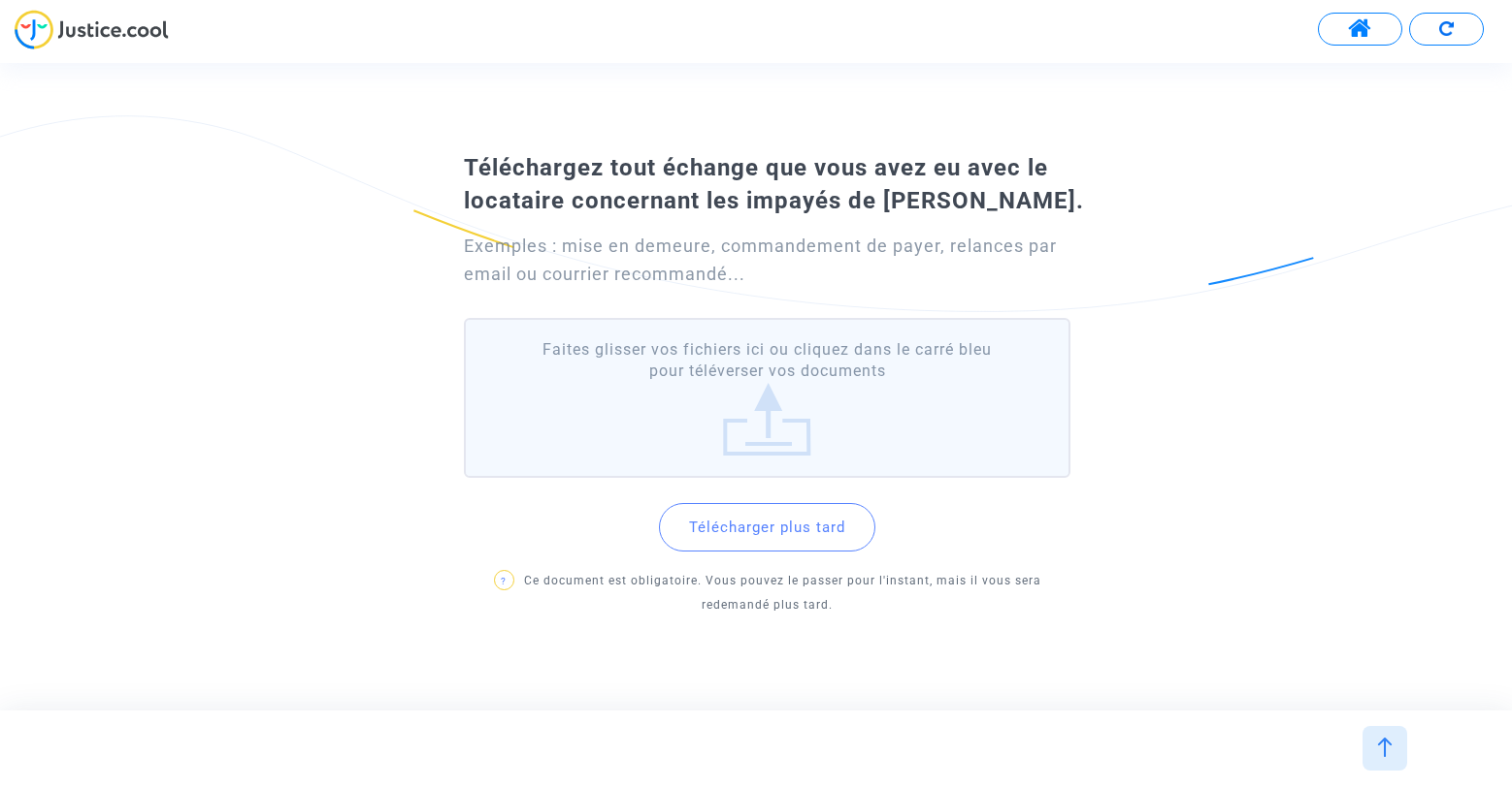
click at [770, 450] on label "Faites glisser vos fichiers ici ou cliquez dans le carré bleu pour téléverser v…" at bounding box center [766, 397] width 606 height 160
click at [0, 0] on input "Faites glisser vos fichiers ici ou cliquez dans le carré bleu pour téléverser v…" at bounding box center [0, 0] width 0 height 0
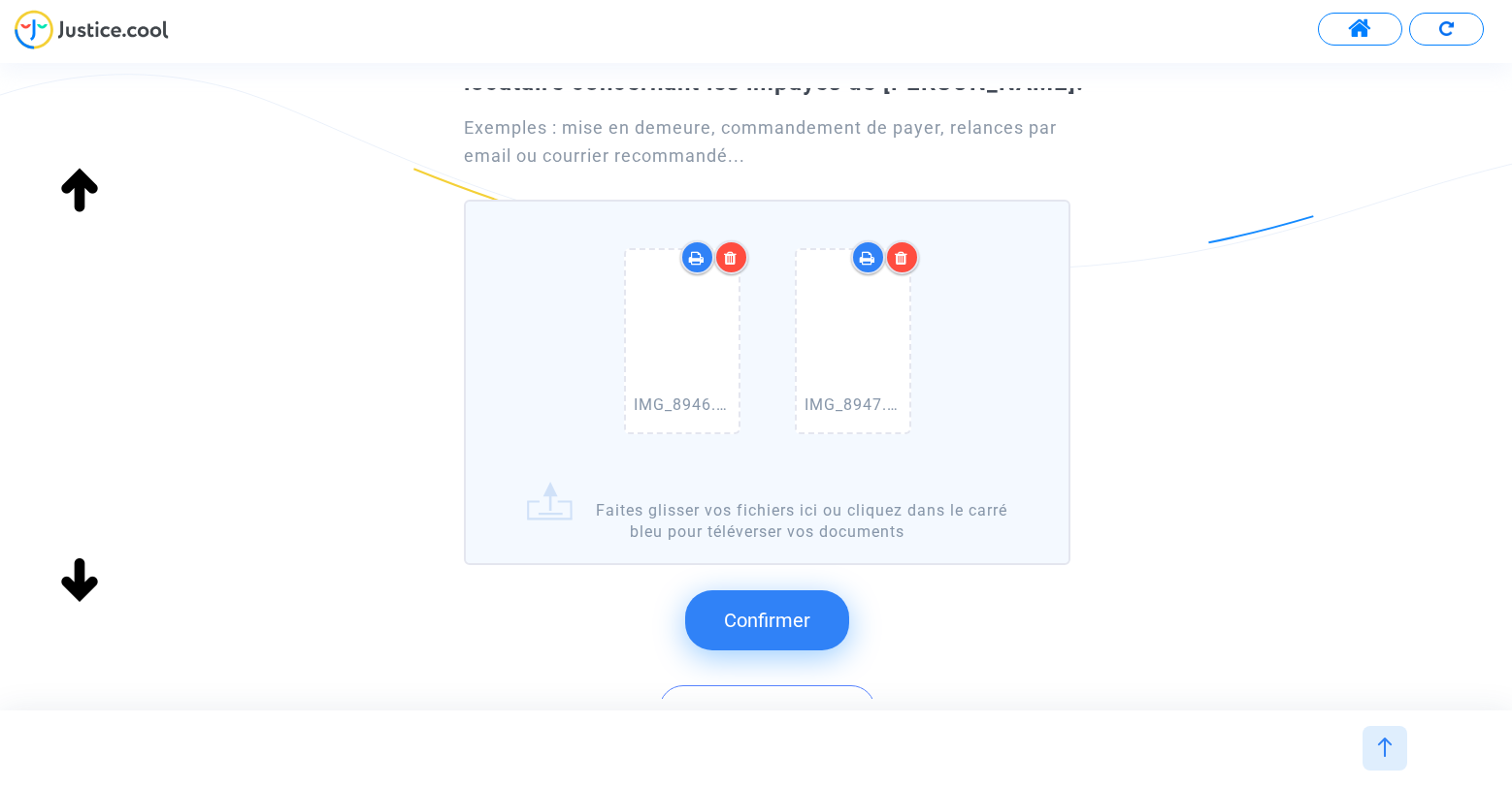
scroll to position [249, 0]
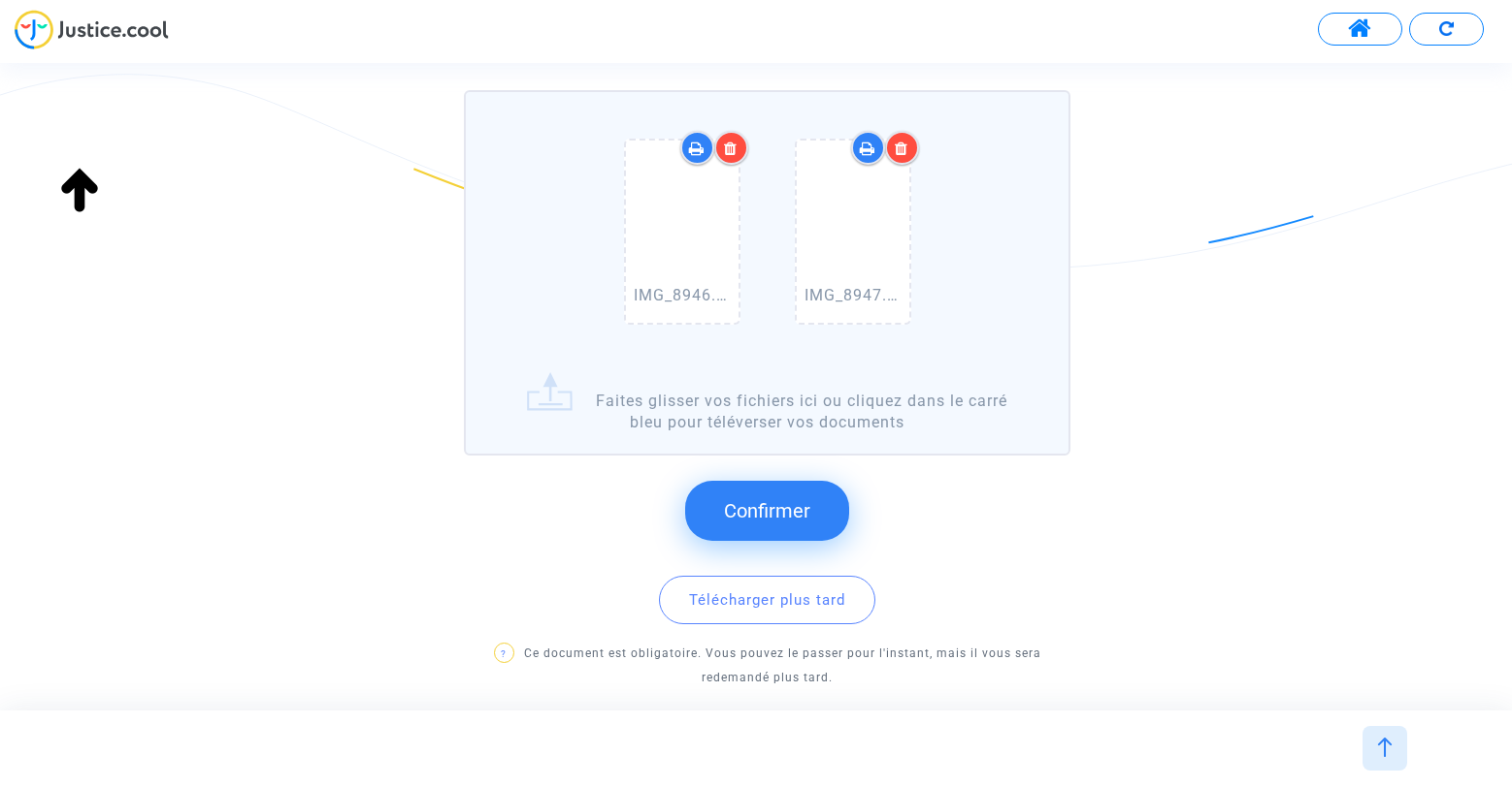
click at [787, 520] on span "Confirmer" at bounding box center [767, 511] width 86 height 24
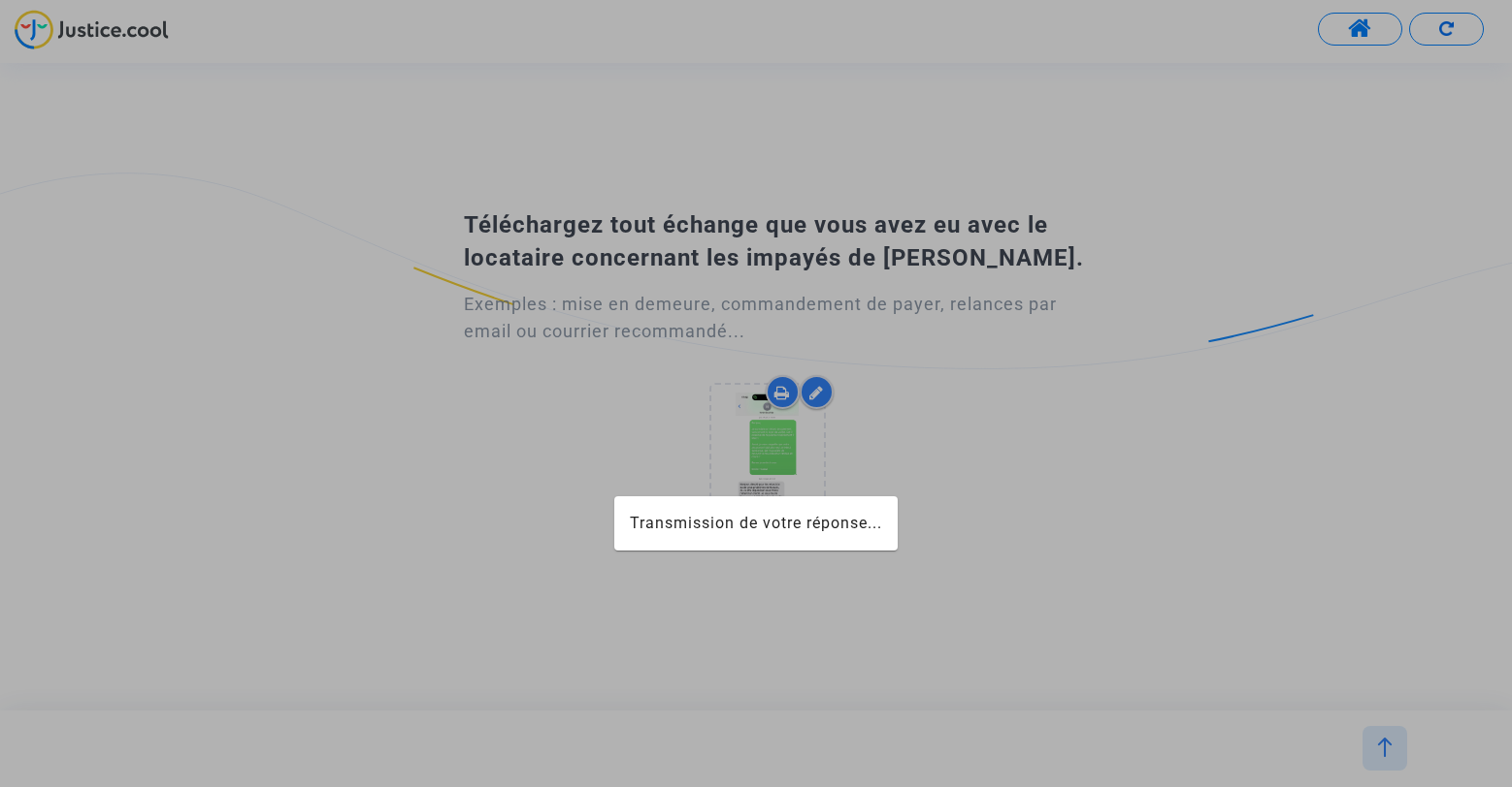
scroll to position [0, 0]
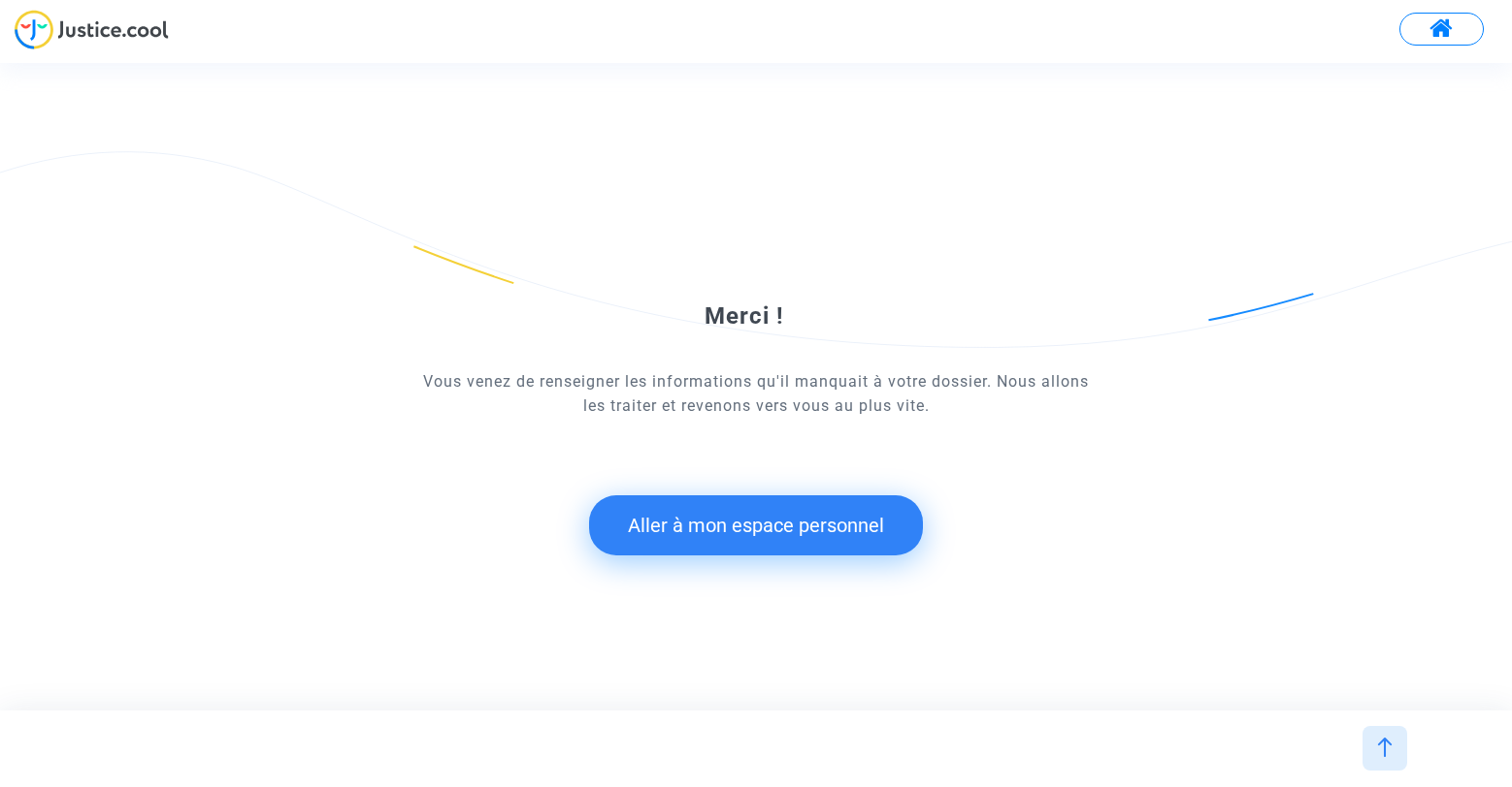
click at [802, 542] on button "Aller à mon espace personnel" at bounding box center [756, 525] width 334 height 60
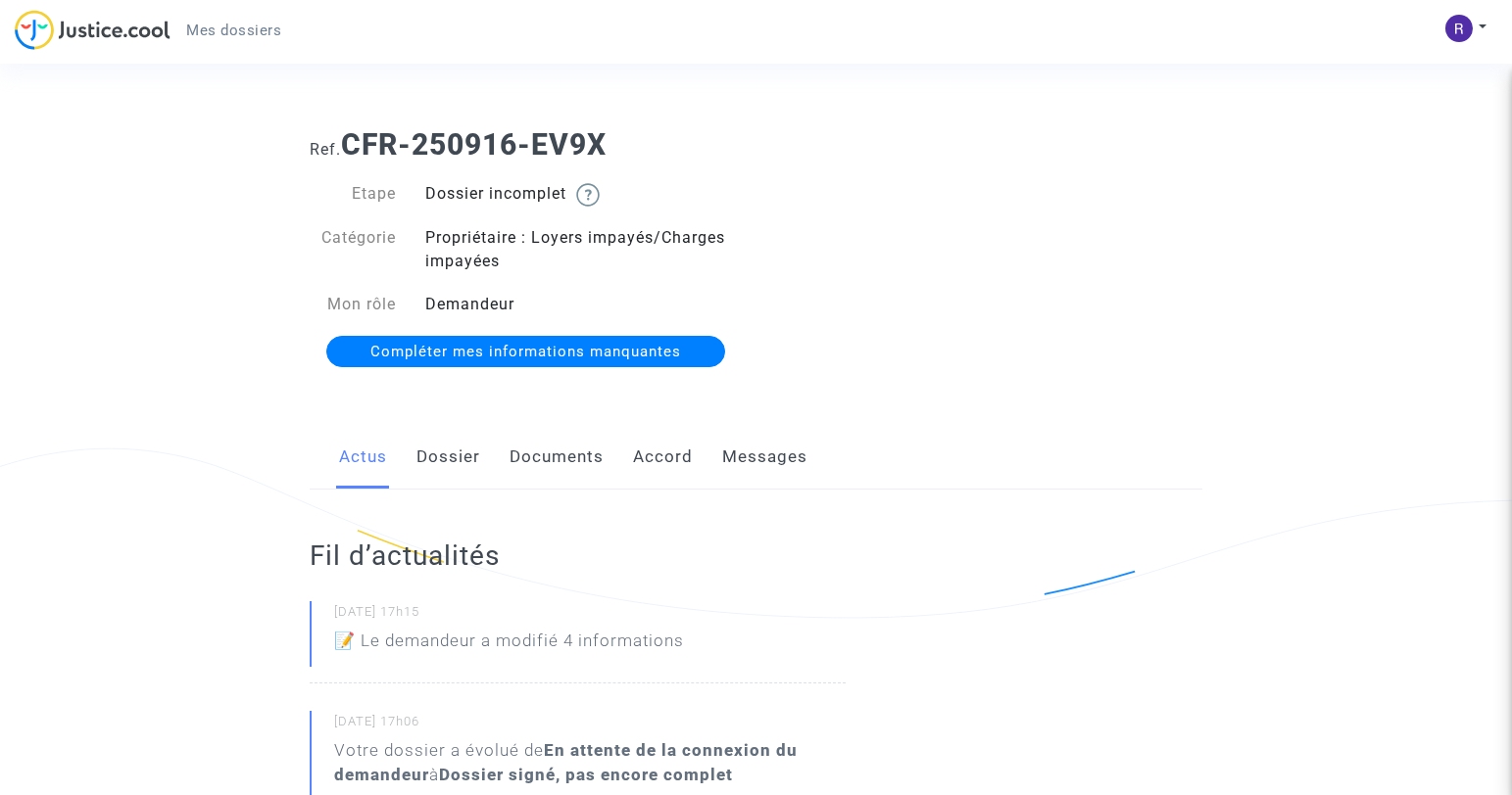
click at [613, 357] on span "Compléter mes informations manquantes" at bounding box center [525, 352] width 310 height 18
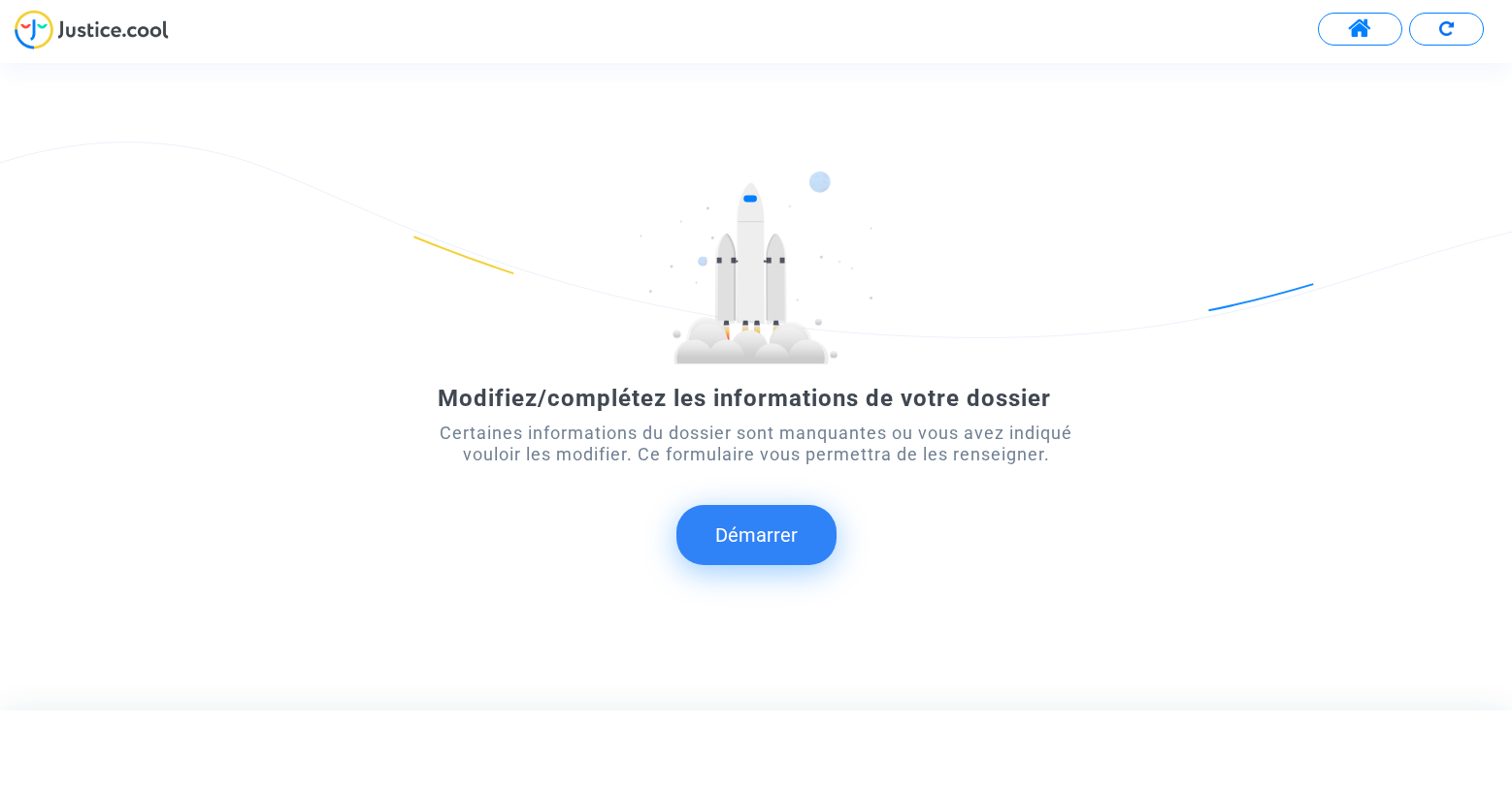
click at [764, 551] on button "Démarrer" at bounding box center [756, 535] width 160 height 60
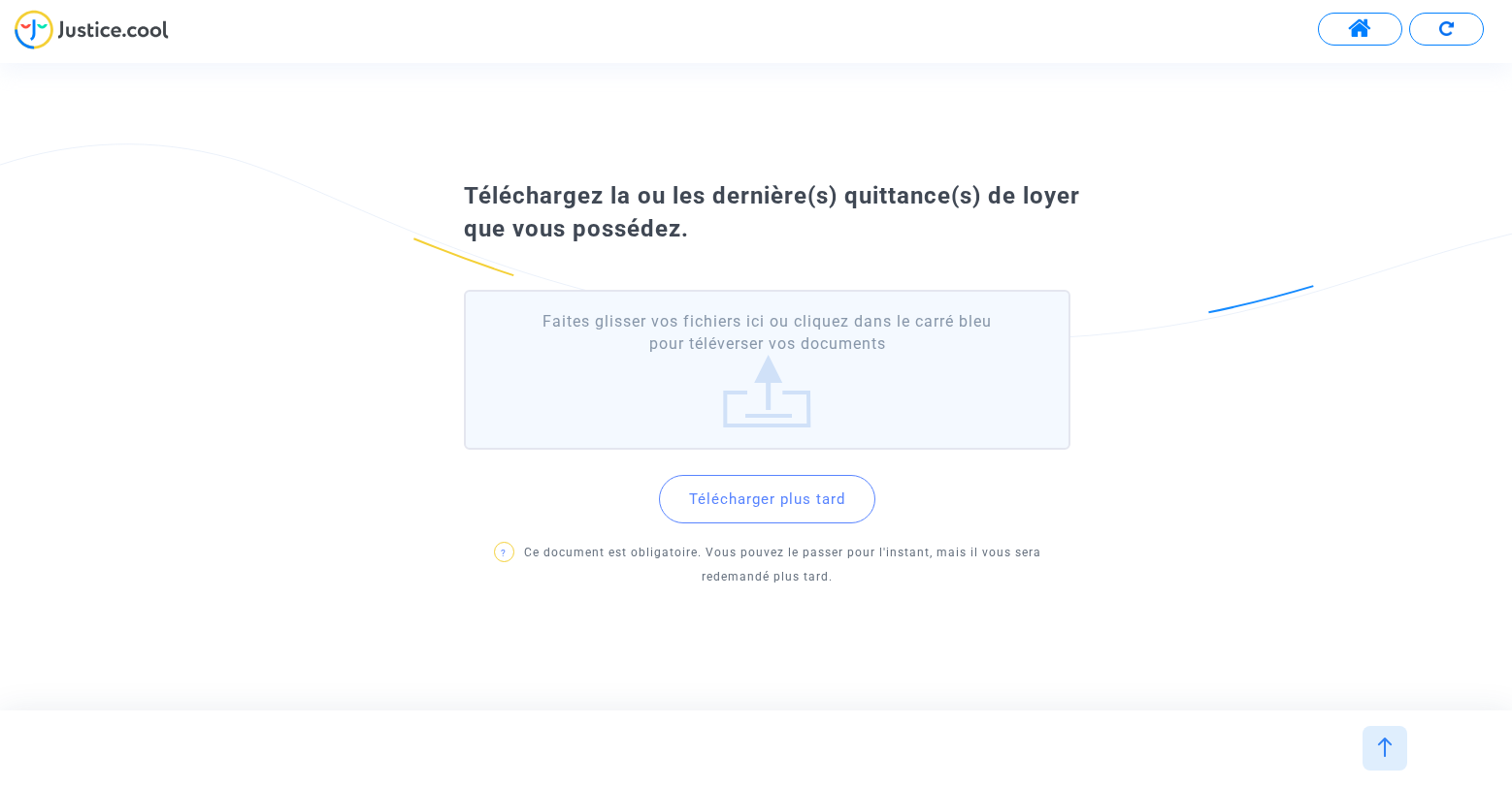
click at [778, 371] on label "Faites glisser vos fichiers ici ou cliquez dans le carré bleu pour téléverser v…" at bounding box center [766, 369] width 606 height 160
click at [0, 0] on input "Faites glisser vos fichiers ici ou cliquez dans le carré bleu pour téléverser v…" at bounding box center [0, 0] width 0 height 0
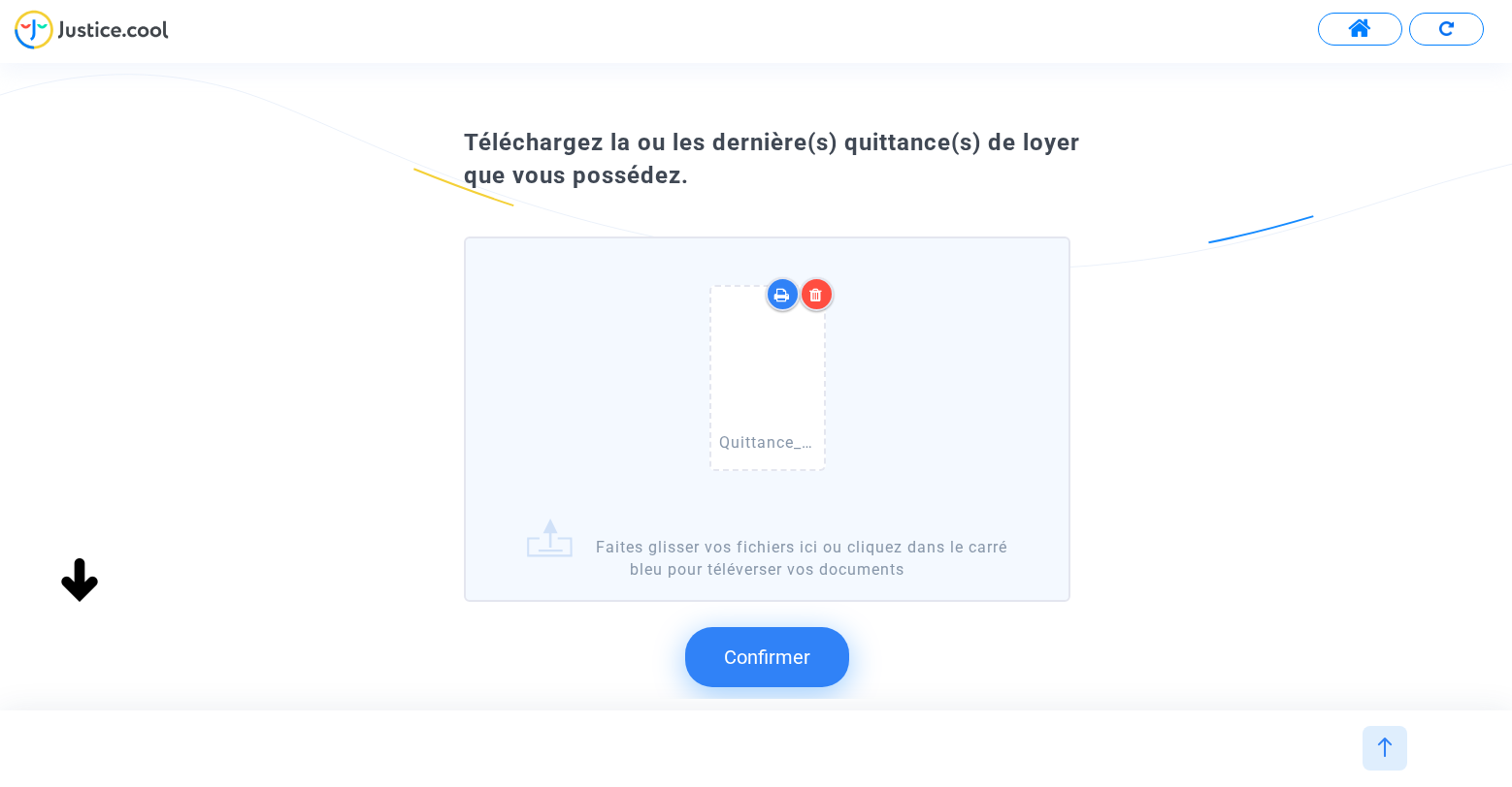
scroll to position [171, 0]
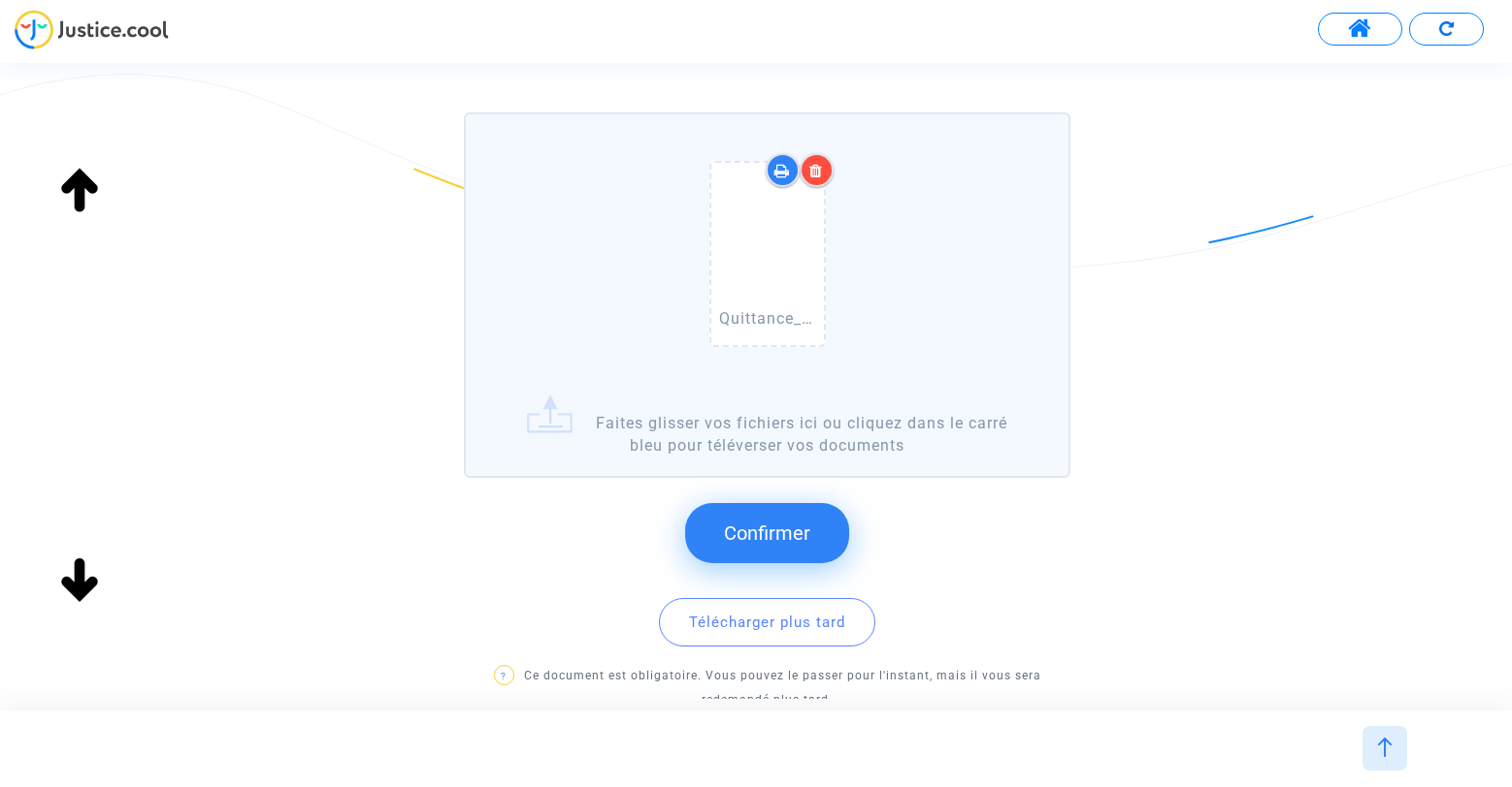
click at [793, 533] on span "Confirmer" at bounding box center [767, 534] width 86 height 24
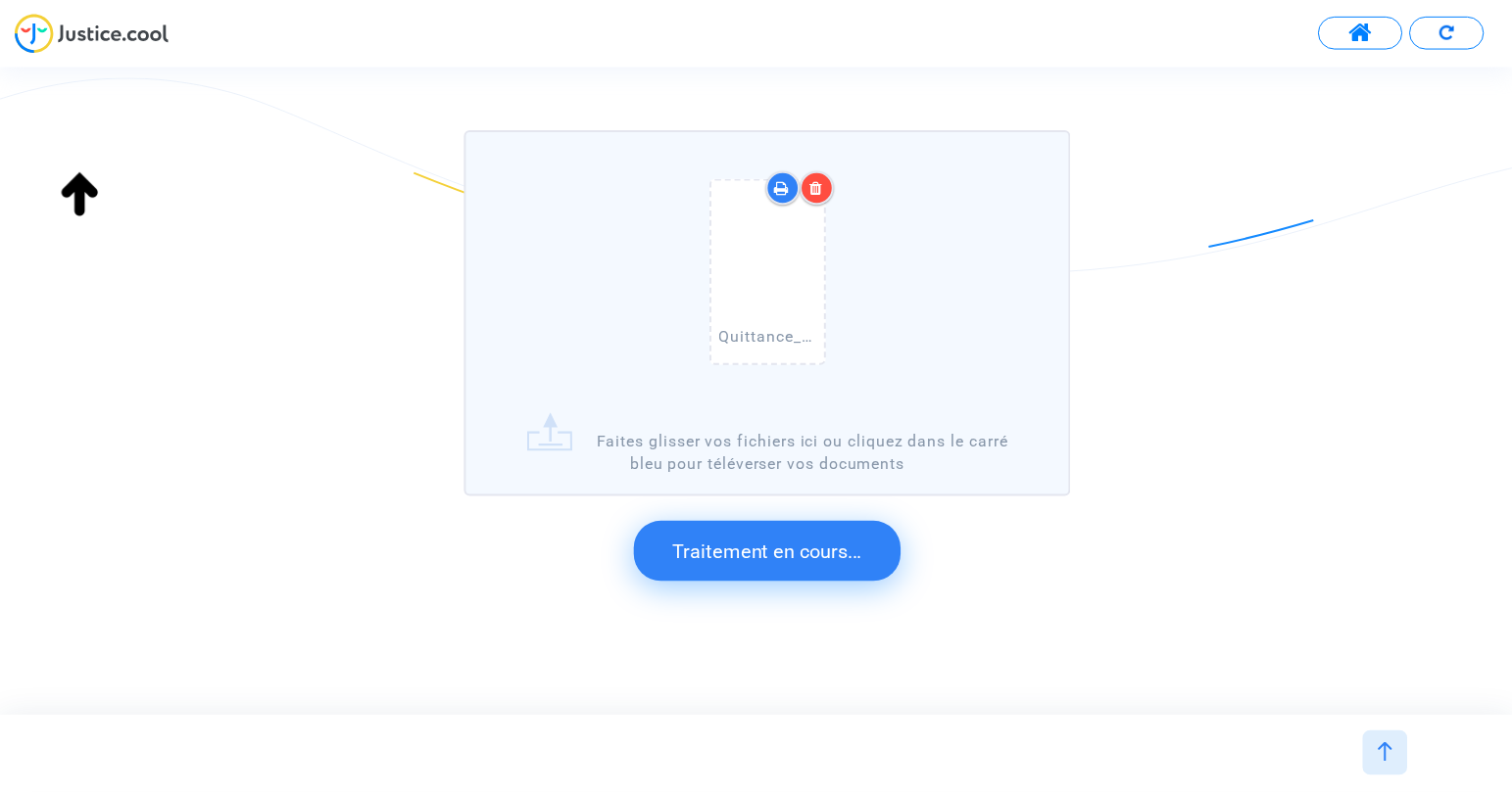
scroll to position [0, 0]
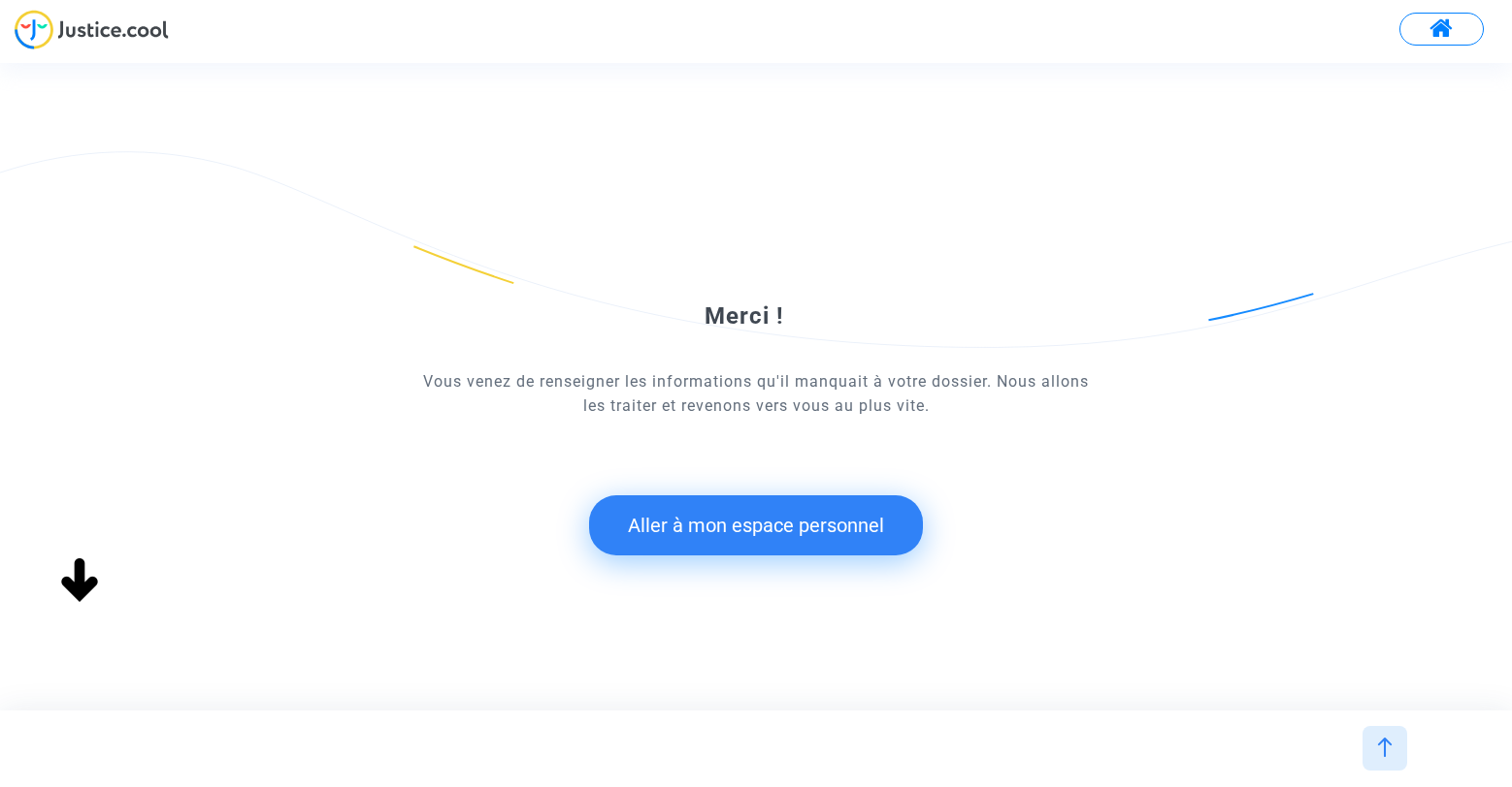
click at [810, 541] on button "Aller à mon espace personnel" at bounding box center [756, 525] width 334 height 60
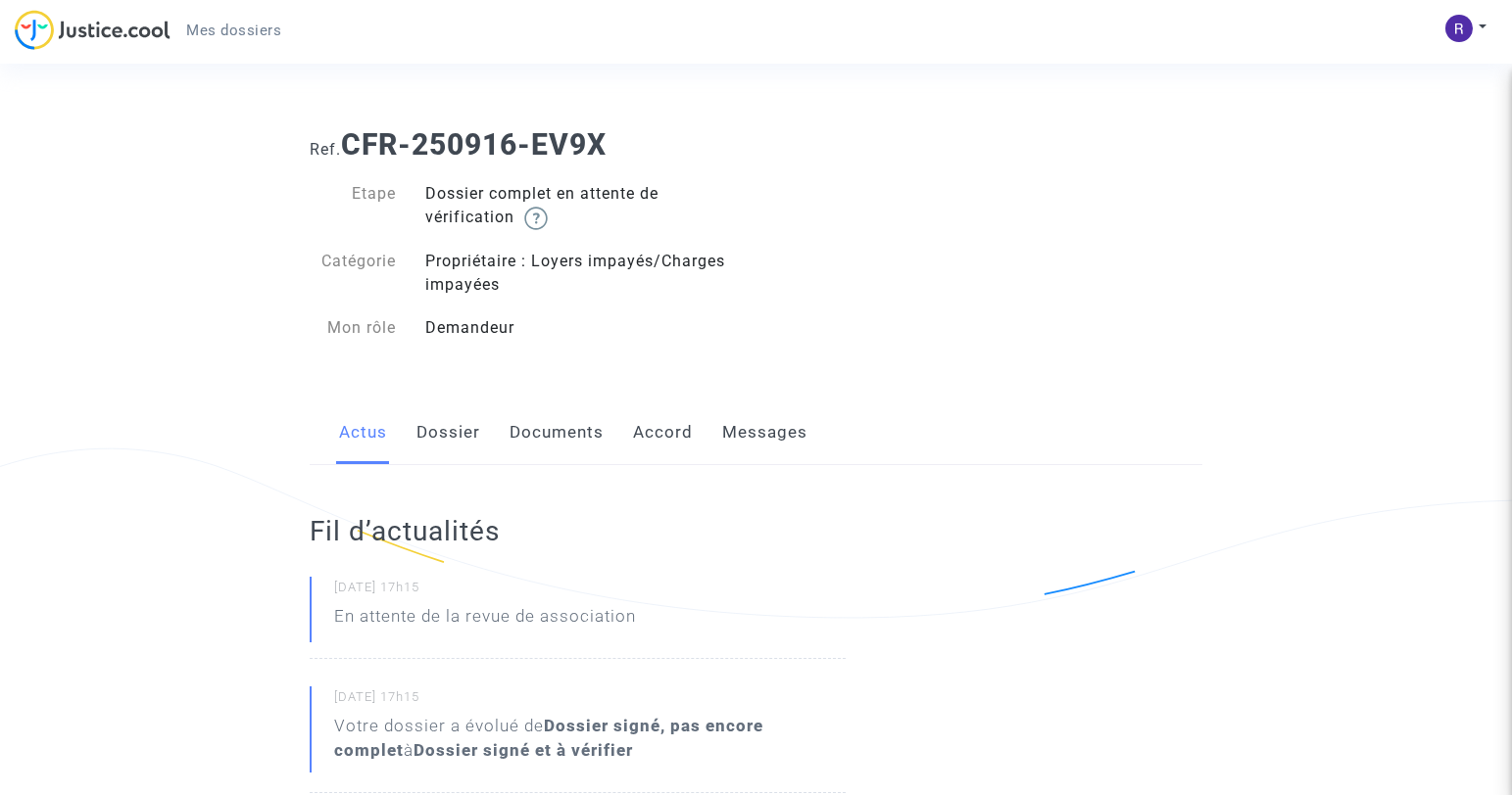
click at [400, 421] on div "Actus Dossier Documents Accord Messages" at bounding box center [756, 433] width 892 height 65
click at [451, 443] on link "Dossier" at bounding box center [448, 432] width 63 height 64
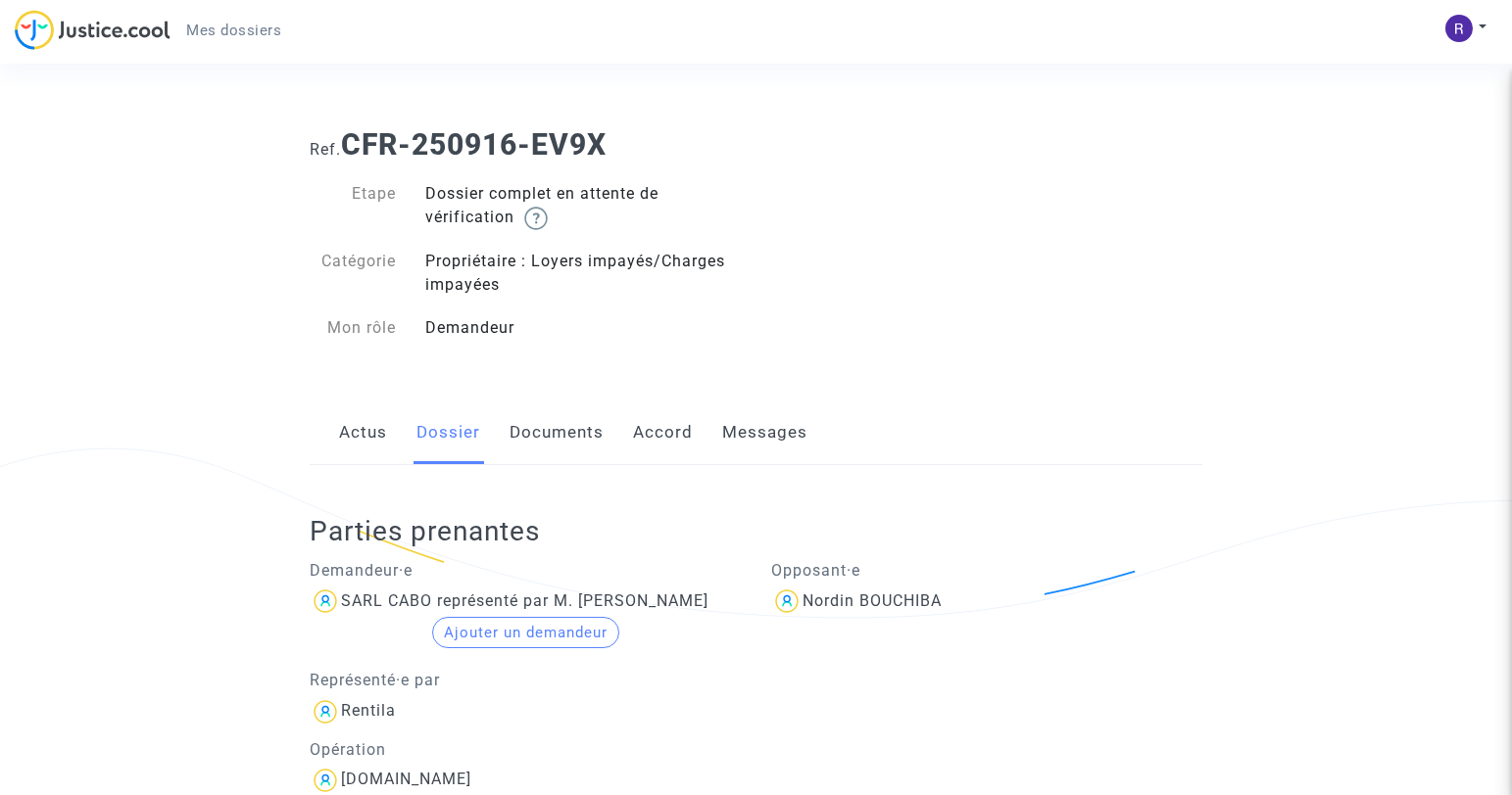
click at [551, 441] on link "Documents" at bounding box center [556, 432] width 94 height 64
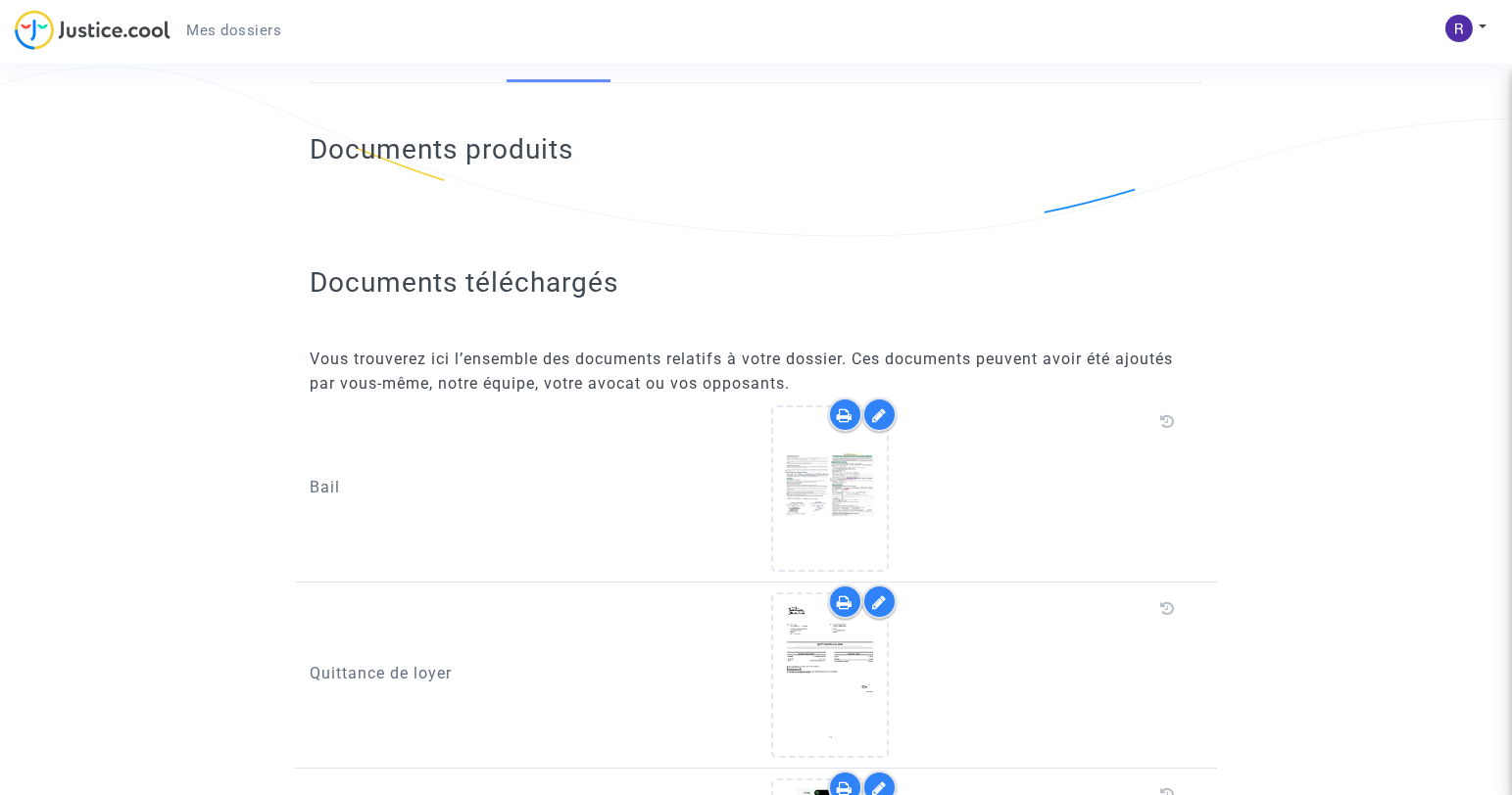
scroll to position [235, 0]
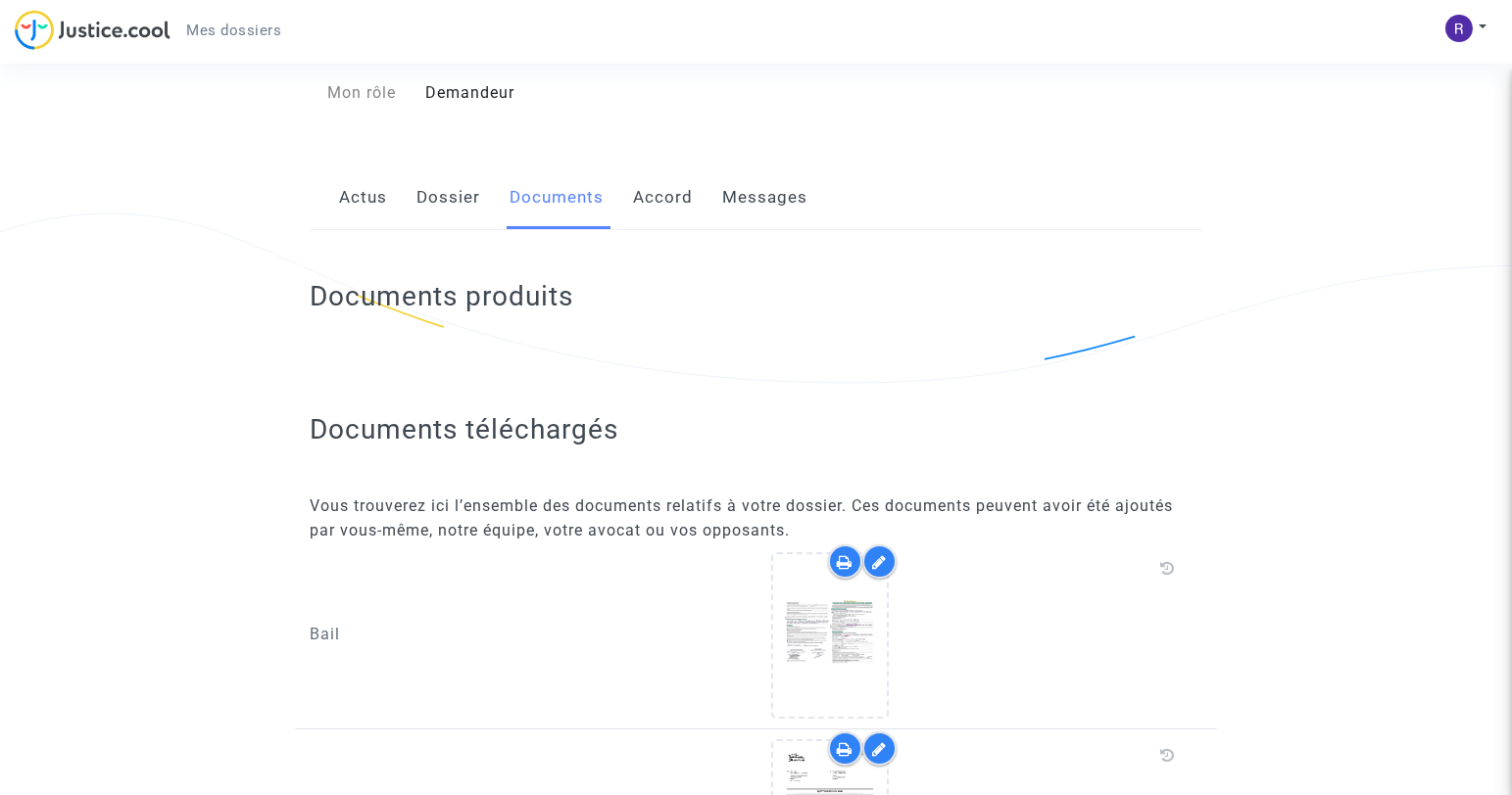
click at [675, 193] on link "Accord" at bounding box center [662, 197] width 59 height 64
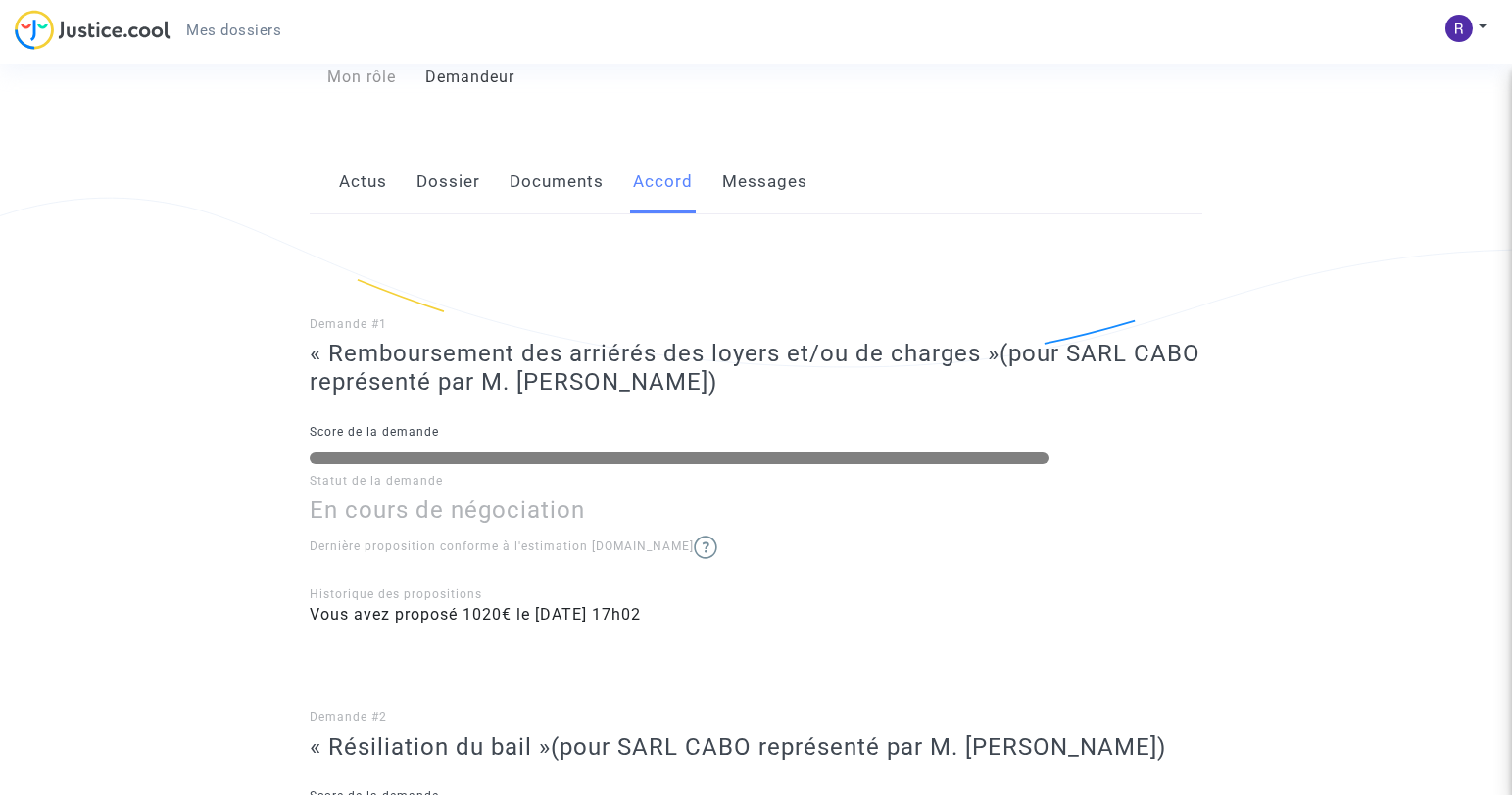
scroll to position [203, 0]
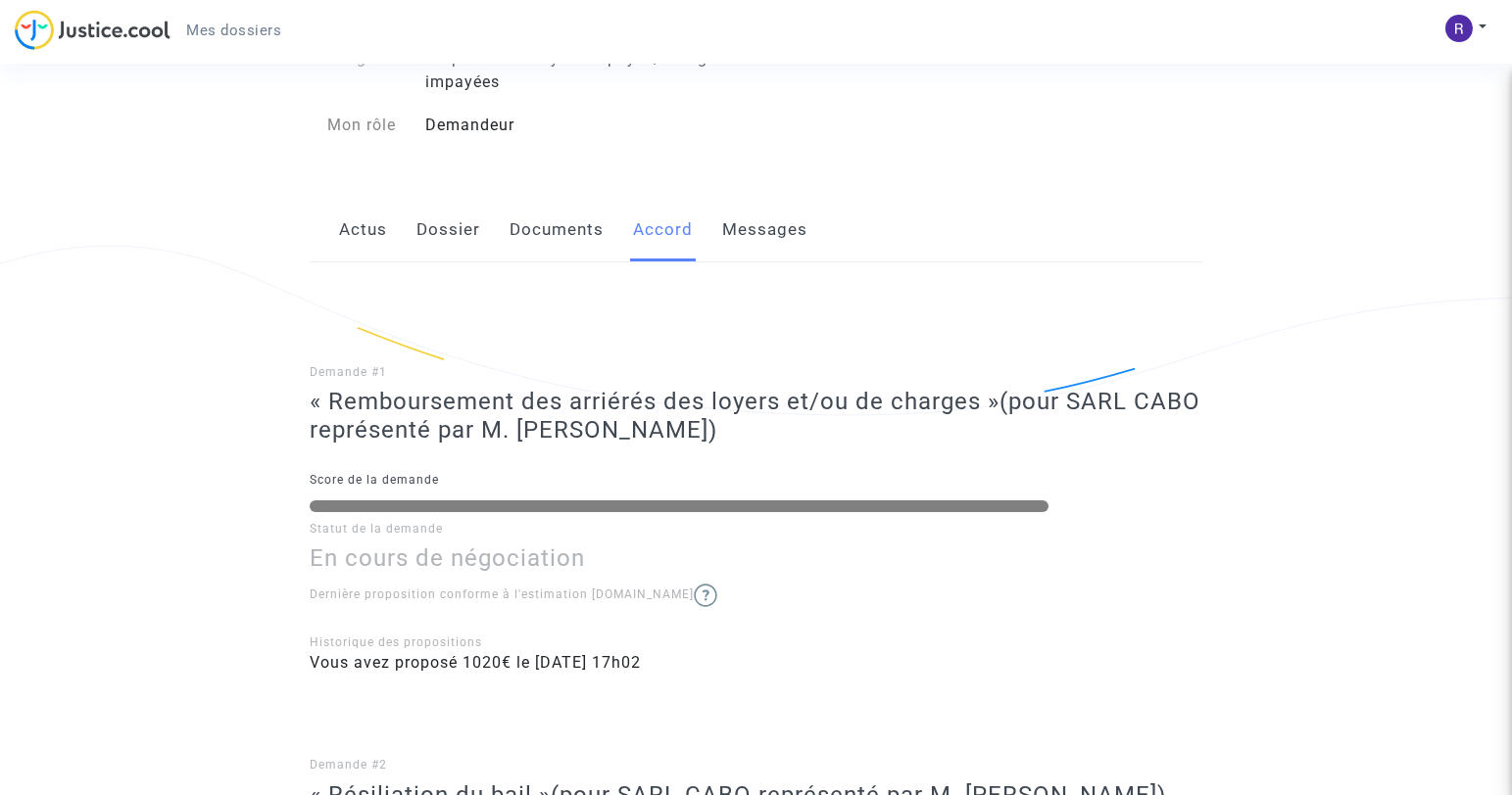
click at [765, 225] on link "Messages" at bounding box center [764, 230] width 85 height 64
